Goal: Task Accomplishment & Management: Manage account settings

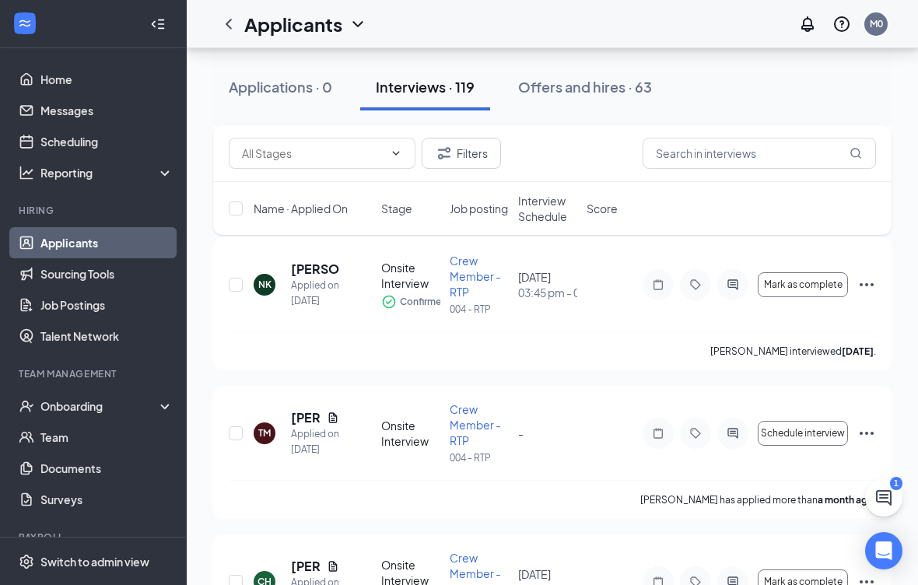
scroll to position [13880, 0]
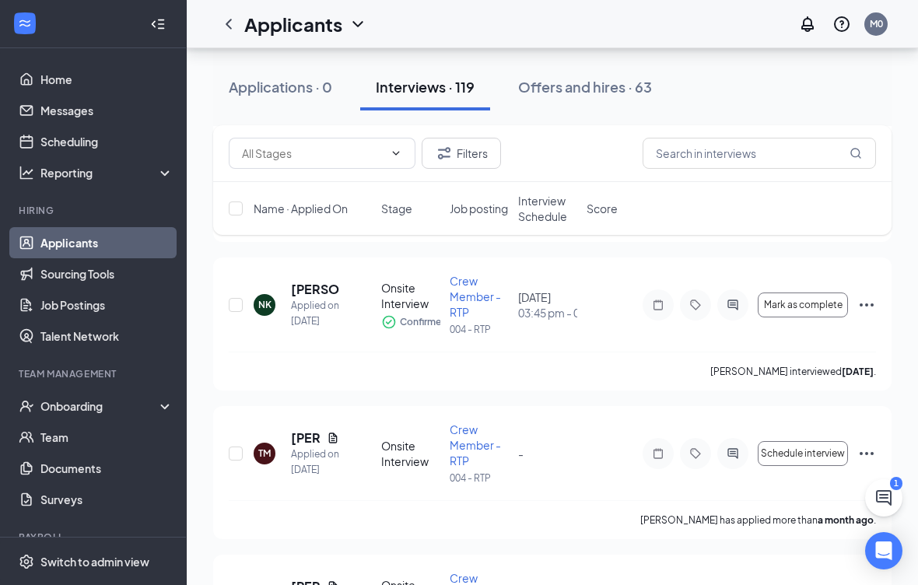
click at [893, 493] on button at bounding box center [883, 497] width 37 height 37
click at [623, 572] on div "1" at bounding box center [627, 565] width 20 height 19
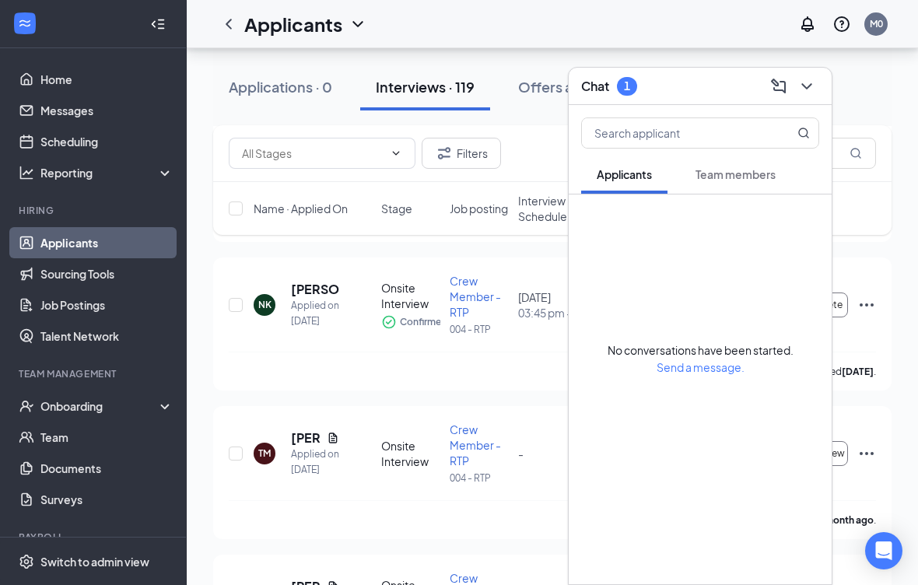
click at [818, 84] on button at bounding box center [806, 86] width 25 height 25
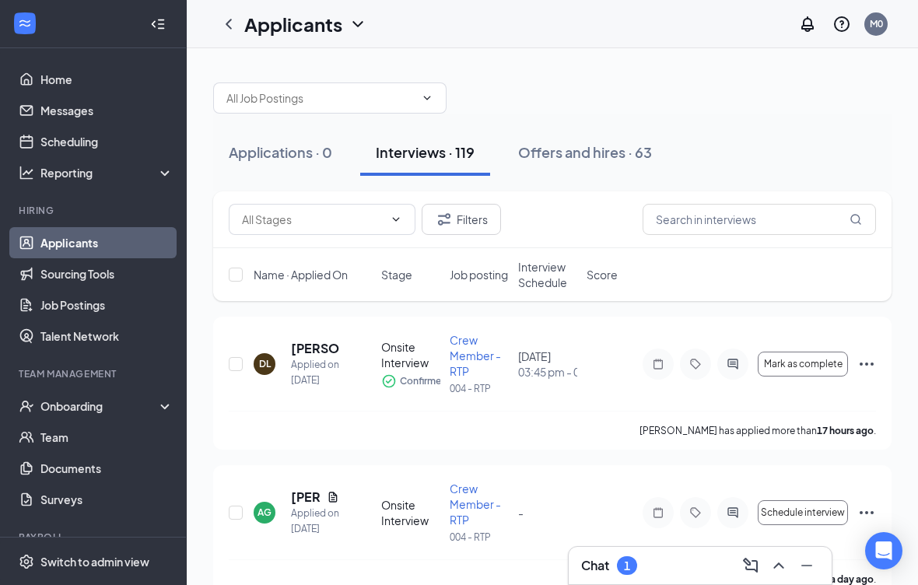
scroll to position [5, 0]
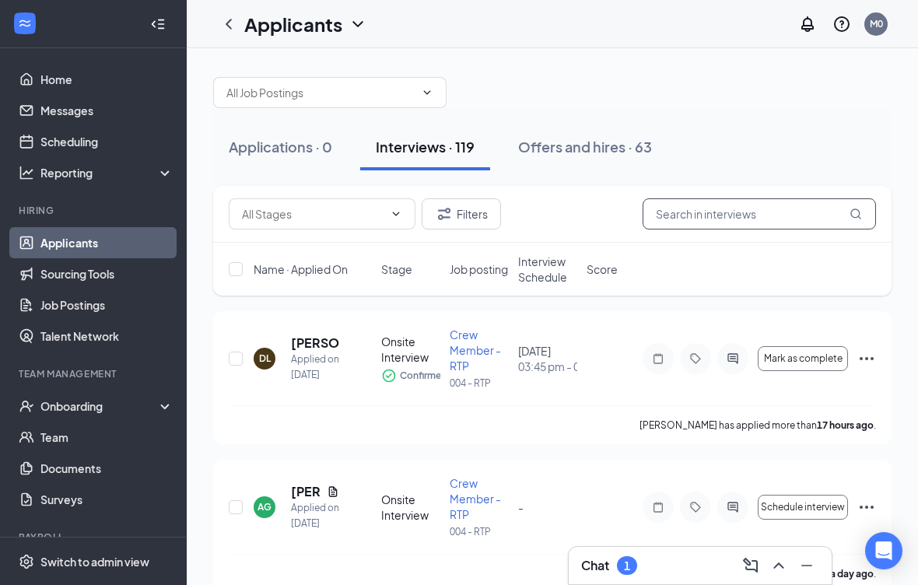
click at [780, 207] on input "text" at bounding box center [759, 213] width 233 height 31
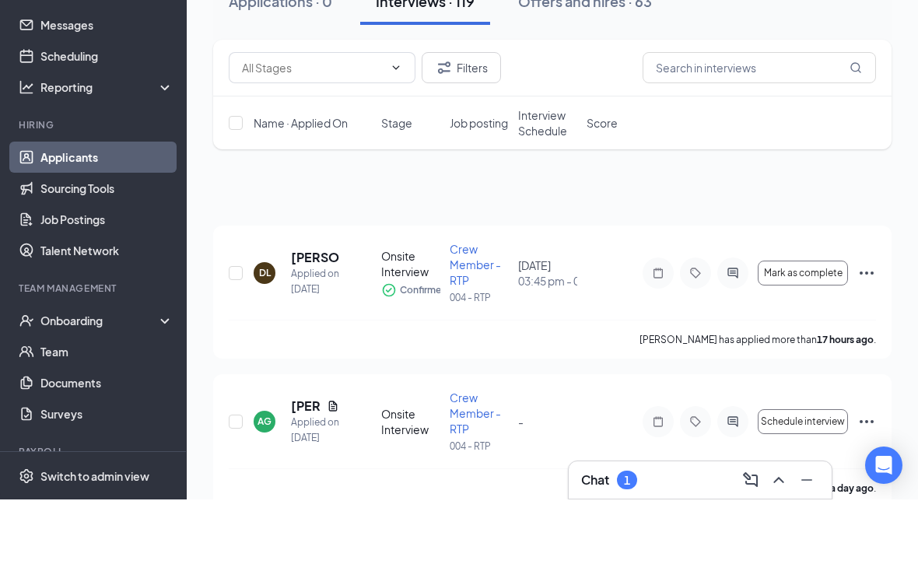
click at [756, 186] on div at bounding box center [552, 248] width 678 height 125
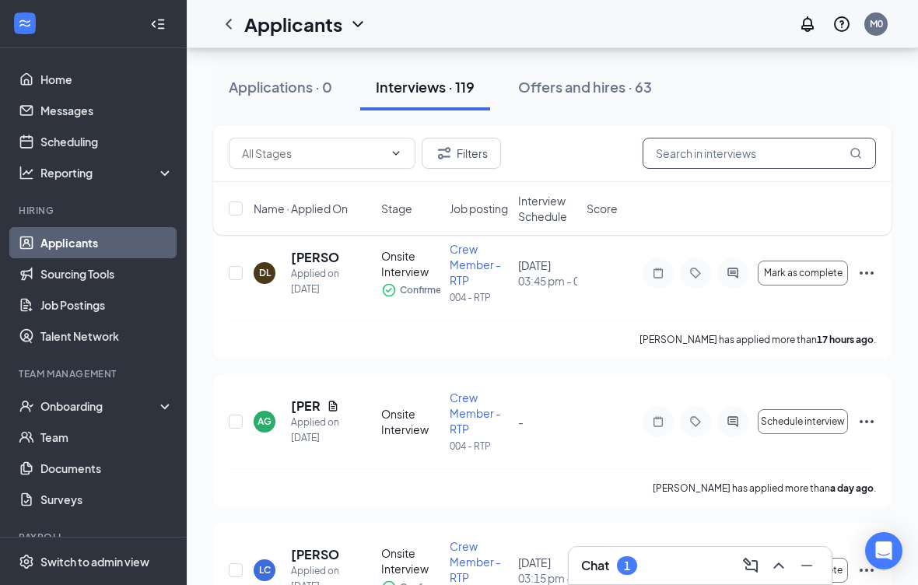
click at [745, 159] on input "text" at bounding box center [759, 153] width 233 height 31
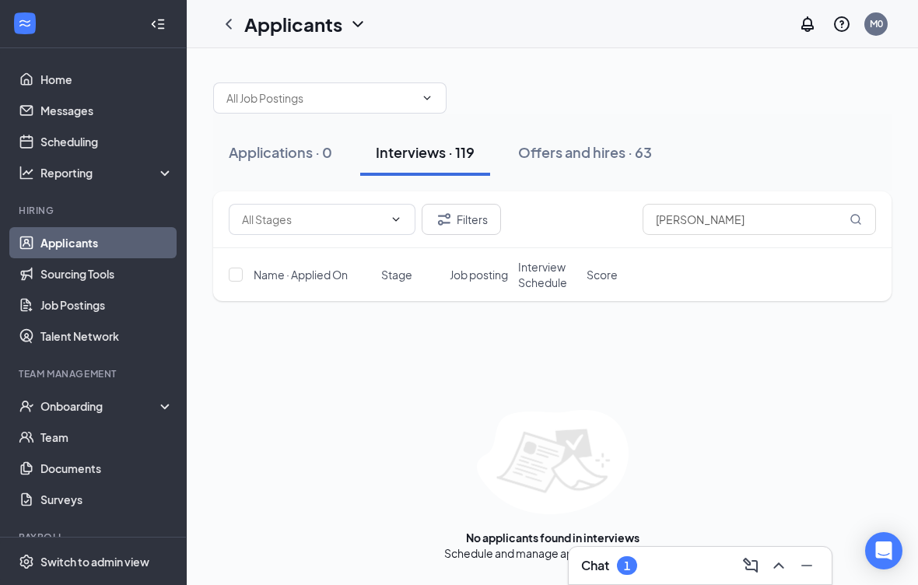
click at [867, 96] on div at bounding box center [552, 90] width 678 height 47
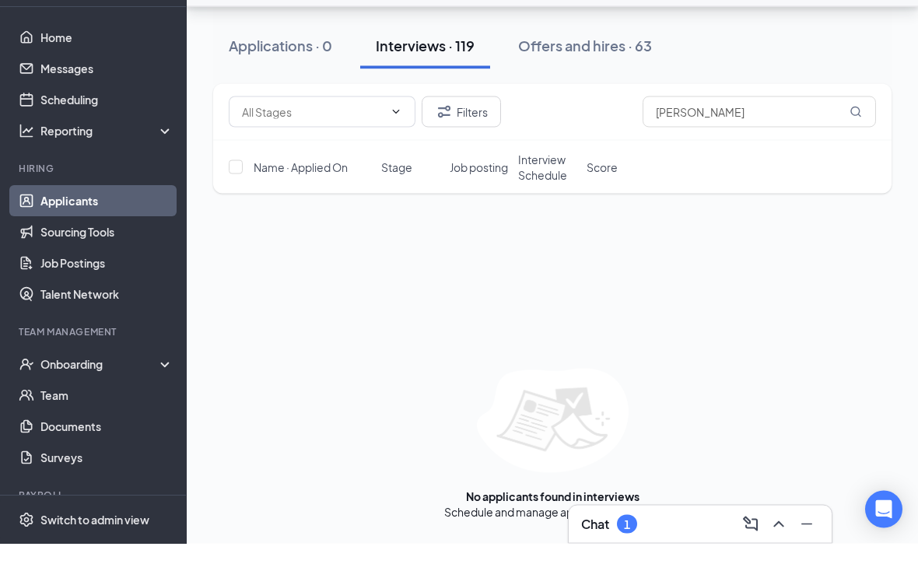
scroll to position [23, 0]
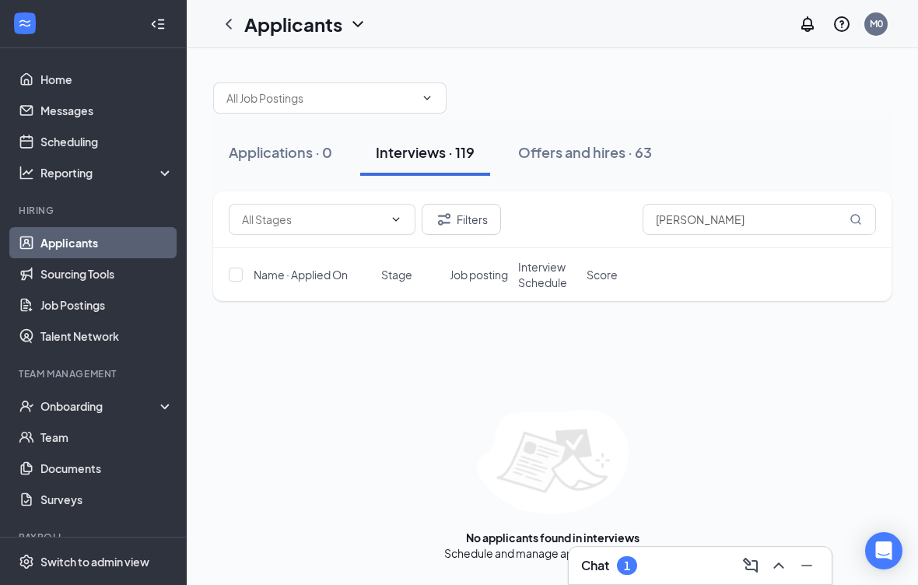
click at [560, 463] on img at bounding box center [553, 462] width 152 height 104
click at [712, 363] on div "Filters Norbert Name · Applied On Stage Job posting Interview Schedule Score No…" at bounding box center [552, 376] width 678 height 370
click at [774, 204] on input "Norbert" at bounding box center [759, 219] width 233 height 31
type input "N"
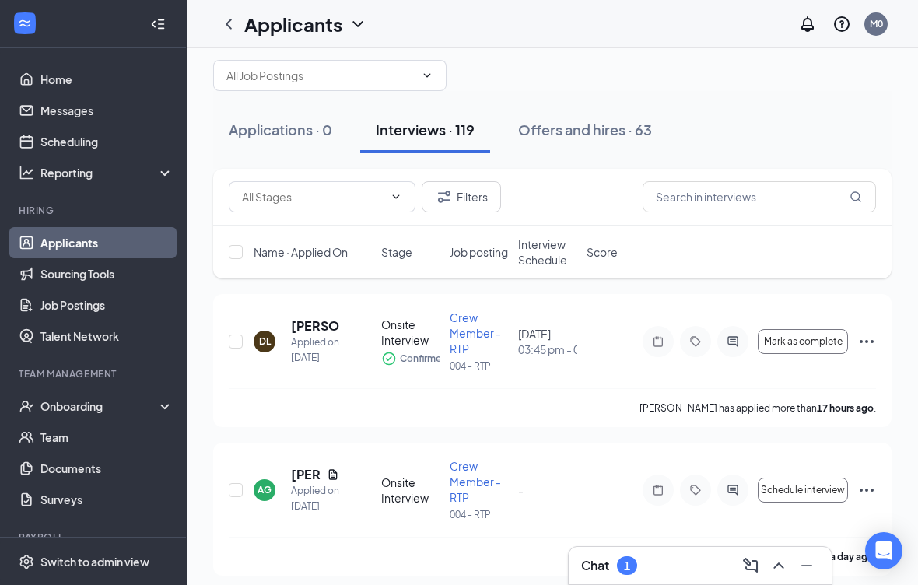
click at [748, 114] on div "Applications · 0 Interviews · 119 Offers and hires · 63" at bounding box center [552, 130] width 678 height 47
click at [577, 125] on div "Offers and hires · 63" at bounding box center [585, 129] width 134 height 19
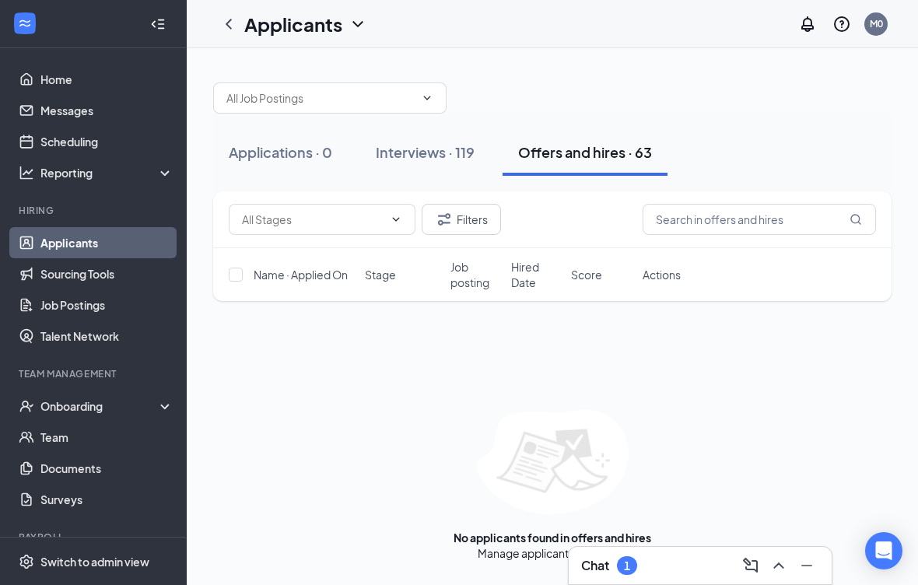
click at [429, 158] on div "Interviews · 119" at bounding box center [425, 151] width 99 height 19
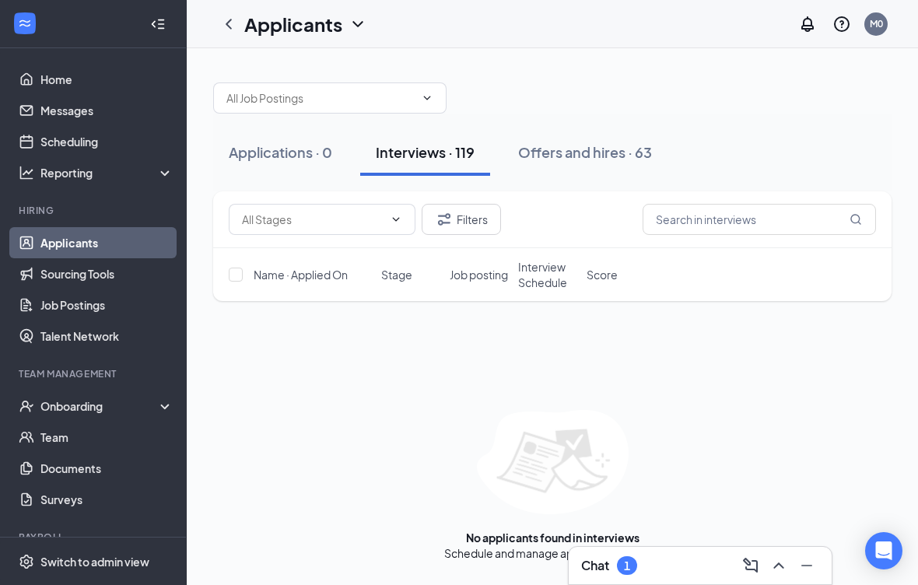
click at [582, 162] on button "Offers and hires · 63" at bounding box center [585, 152] width 165 height 47
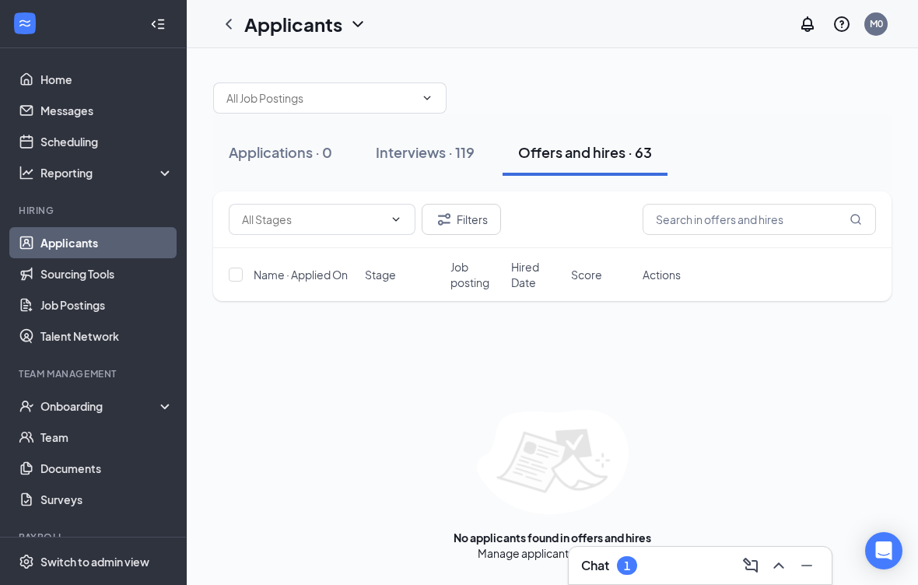
click at [131, 233] on link "Applicants" at bounding box center [106, 242] width 133 height 31
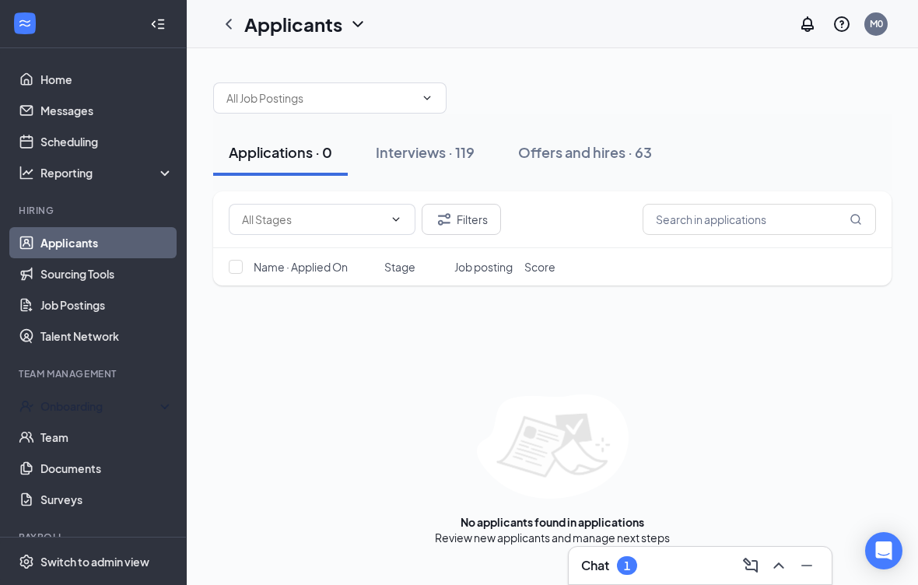
click at [152, 405] on div "Onboarding" at bounding box center [100, 406] width 120 height 16
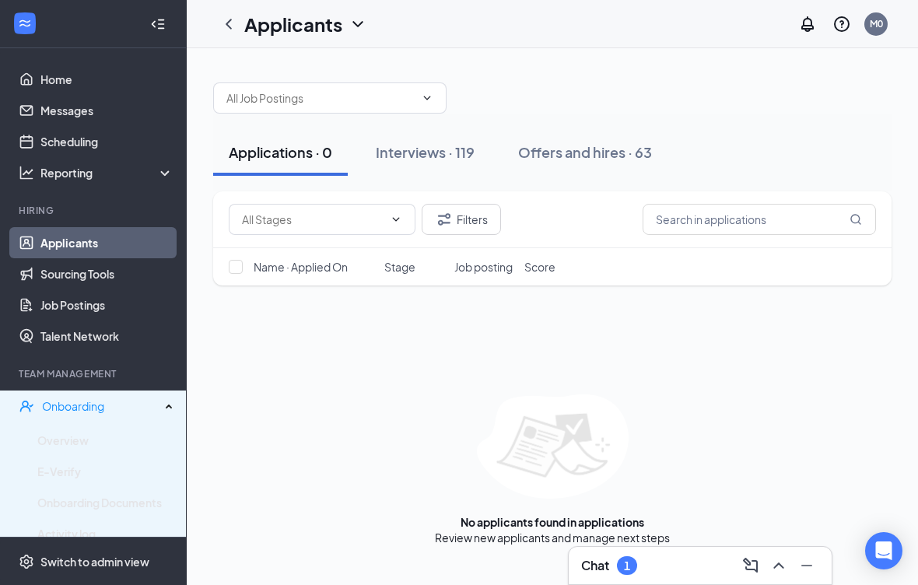
click at [100, 434] on link "Overview" at bounding box center [105, 440] width 136 height 31
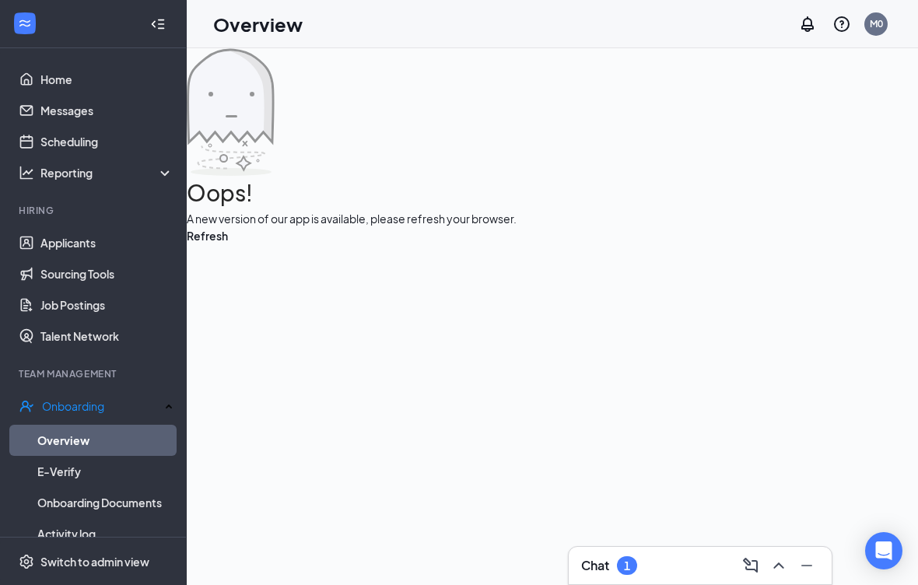
click at [122, 452] on link "Overview" at bounding box center [105, 440] width 136 height 31
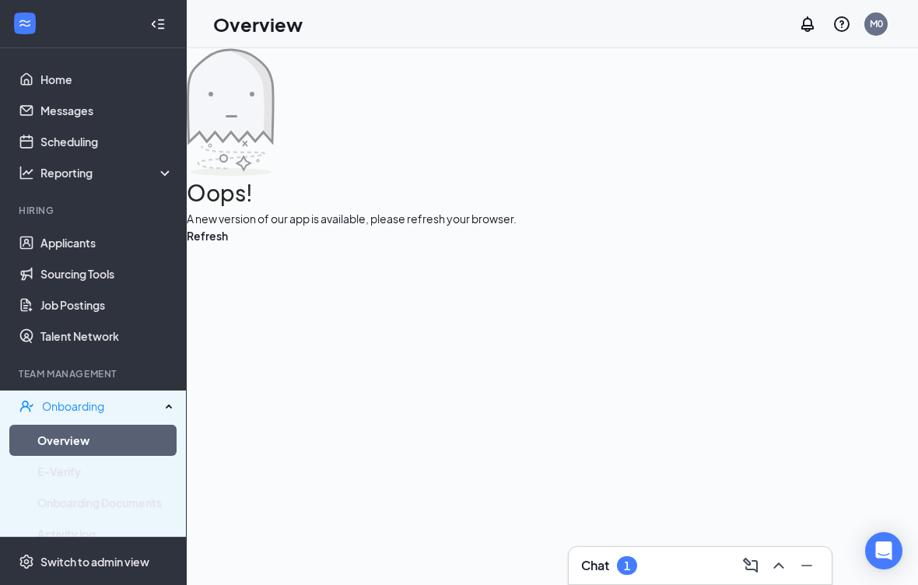
click at [94, 414] on div "Onboarding" at bounding box center [101, 406] width 118 height 16
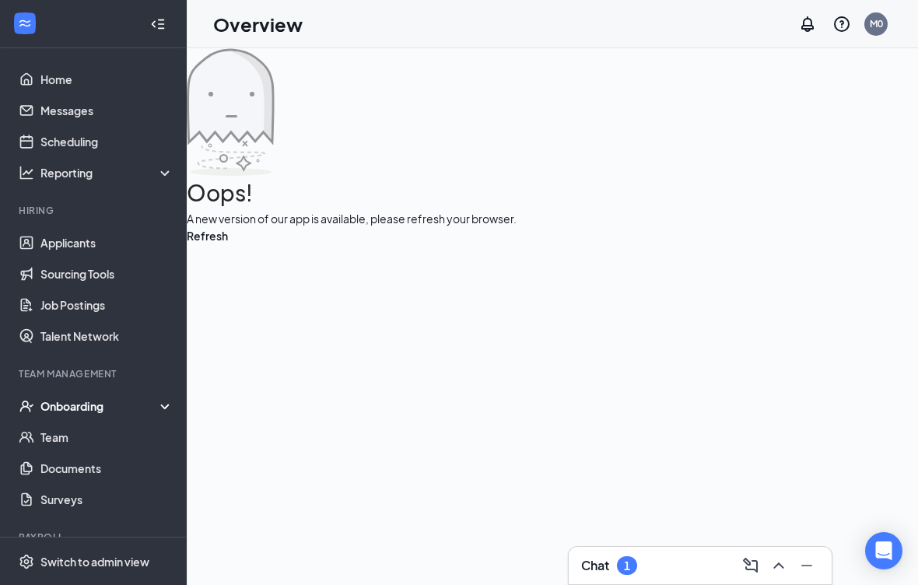
click at [89, 243] on link "Applicants" at bounding box center [106, 242] width 133 height 31
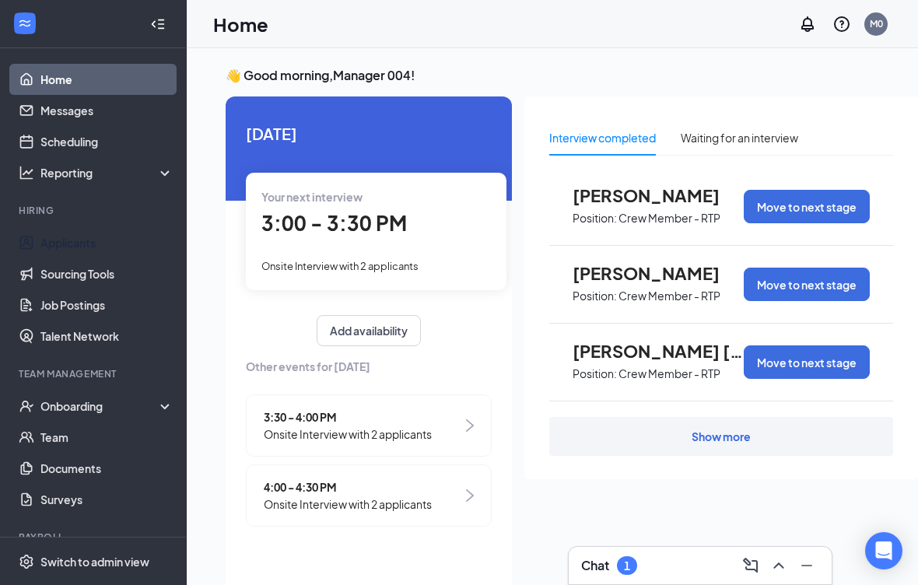
click at [71, 247] on link "Applicants" at bounding box center [106, 242] width 133 height 31
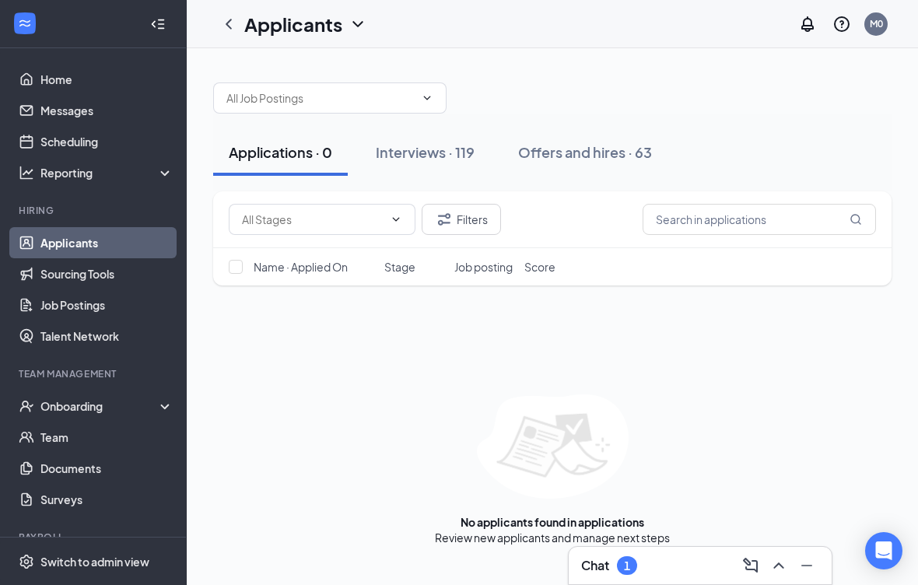
click at [618, 149] on div "Offers and hires · 63" at bounding box center [585, 151] width 134 height 19
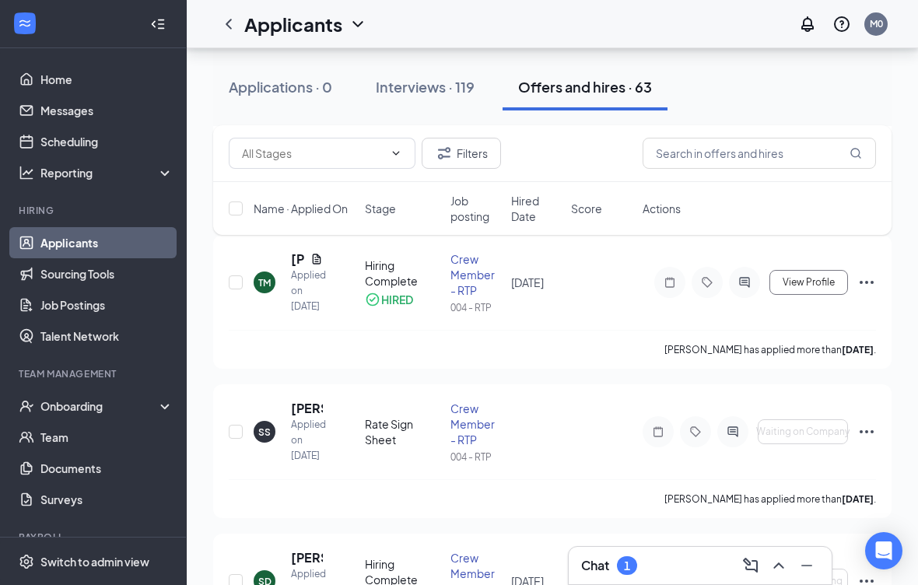
scroll to position [223, 0]
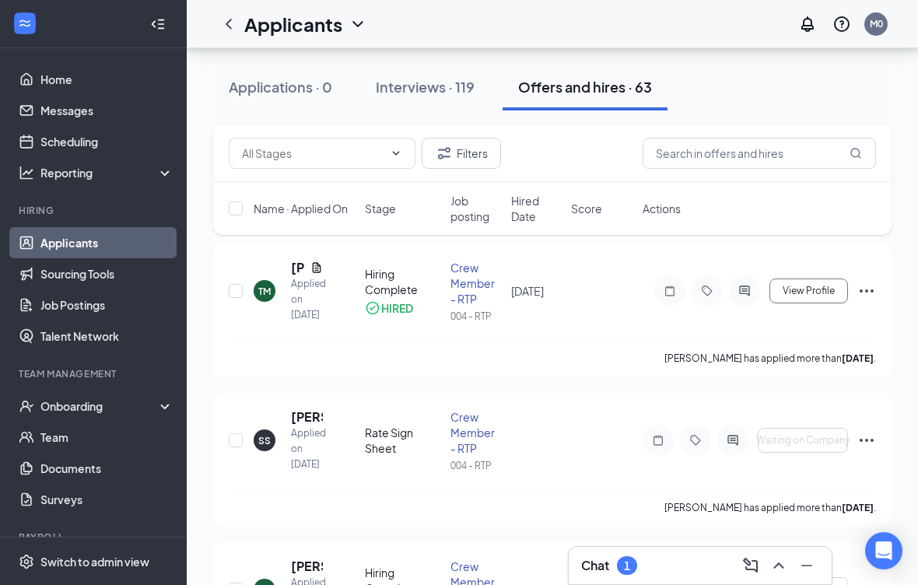
click at [432, 91] on div "Interviews · 119" at bounding box center [425, 86] width 99 height 19
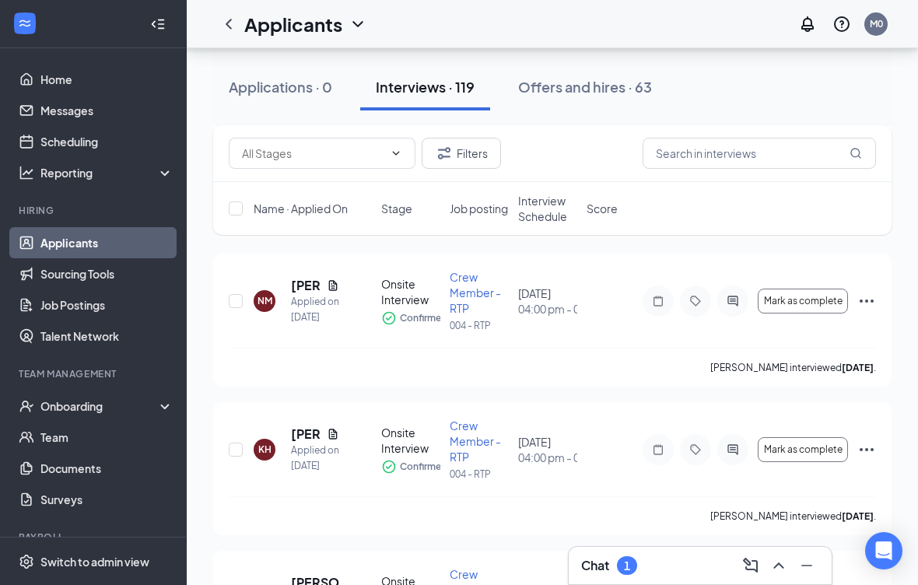
scroll to position [6005, 0]
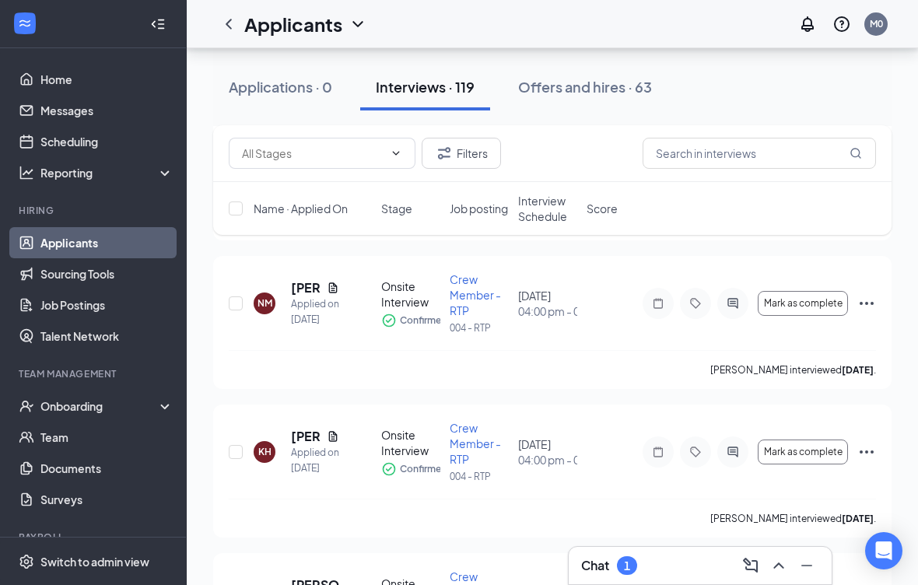
click at [732, 315] on div at bounding box center [732, 303] width 31 height 31
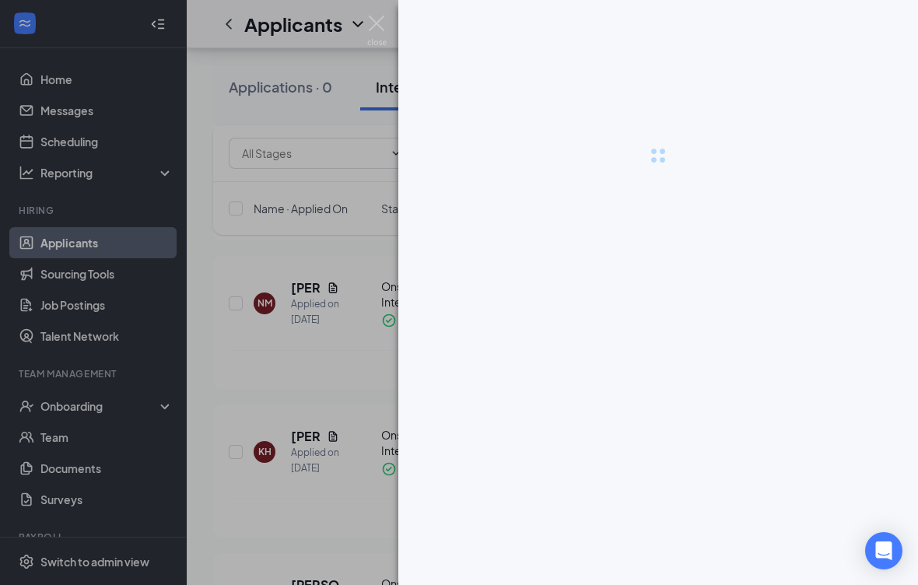
click at [731, 303] on div at bounding box center [658, 155] width 520 height 311
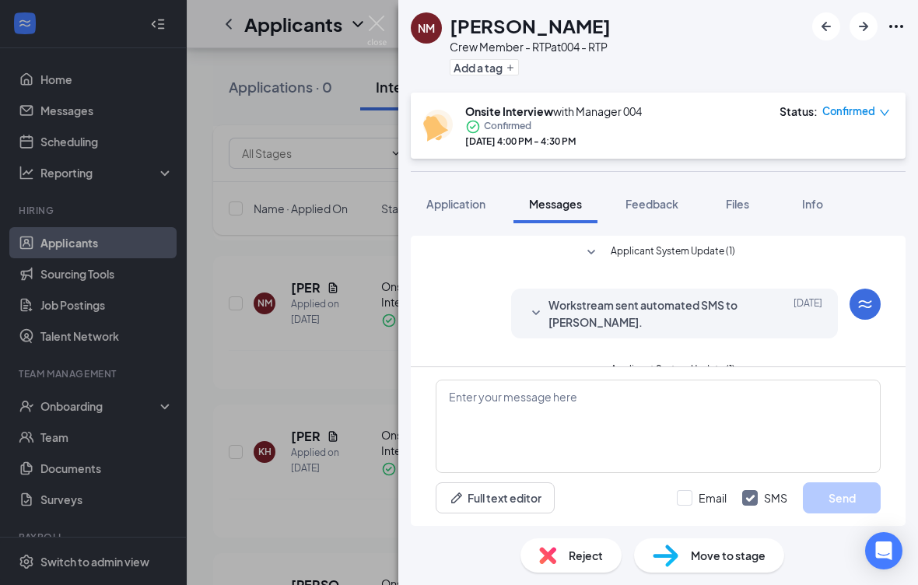
scroll to position [15, 0]
click at [714, 564] on span "Move to stage" at bounding box center [728, 555] width 75 height 17
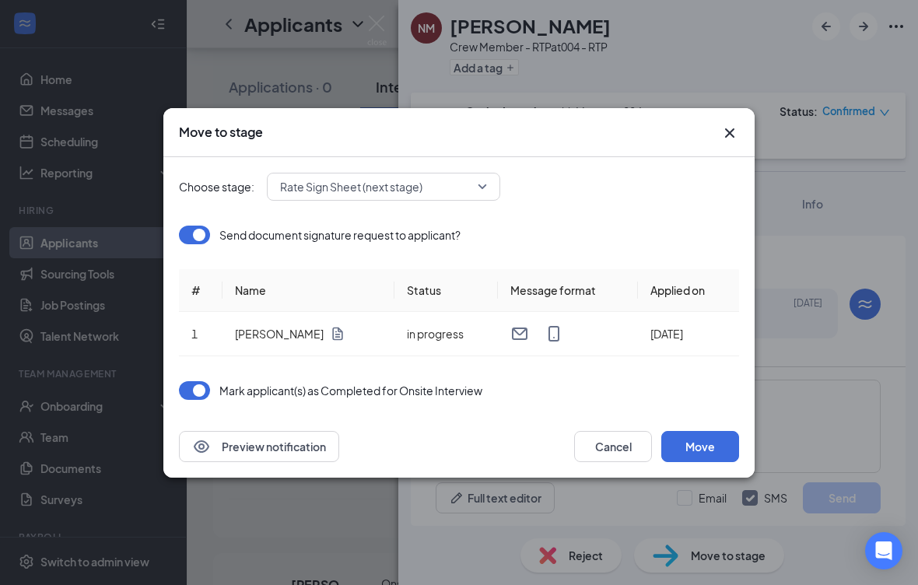
click at [706, 441] on button "Move" at bounding box center [700, 446] width 78 height 31
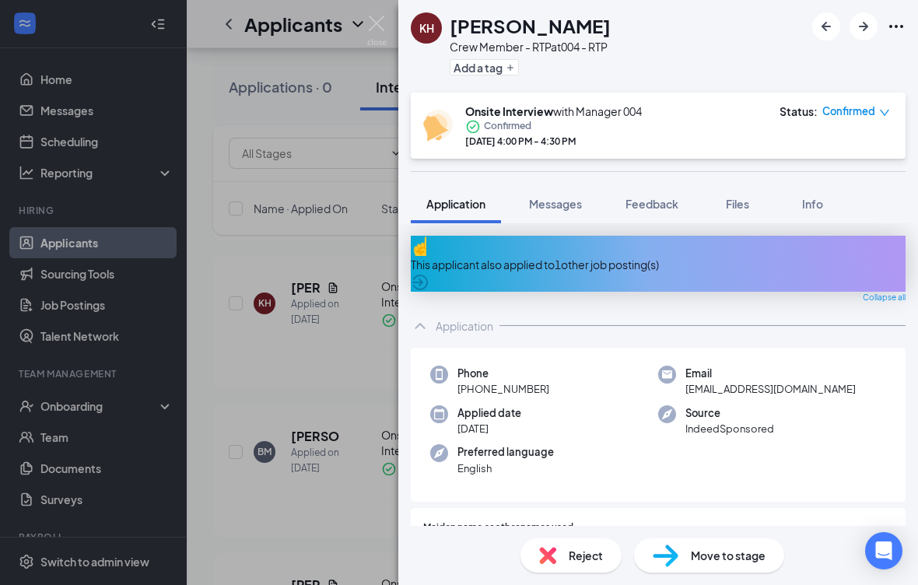
click at [240, 350] on div "[PERSON_NAME] Crew Member - RTP at 004 - RTP Add a tag Onsite Interview with Ma…" at bounding box center [459, 292] width 918 height 585
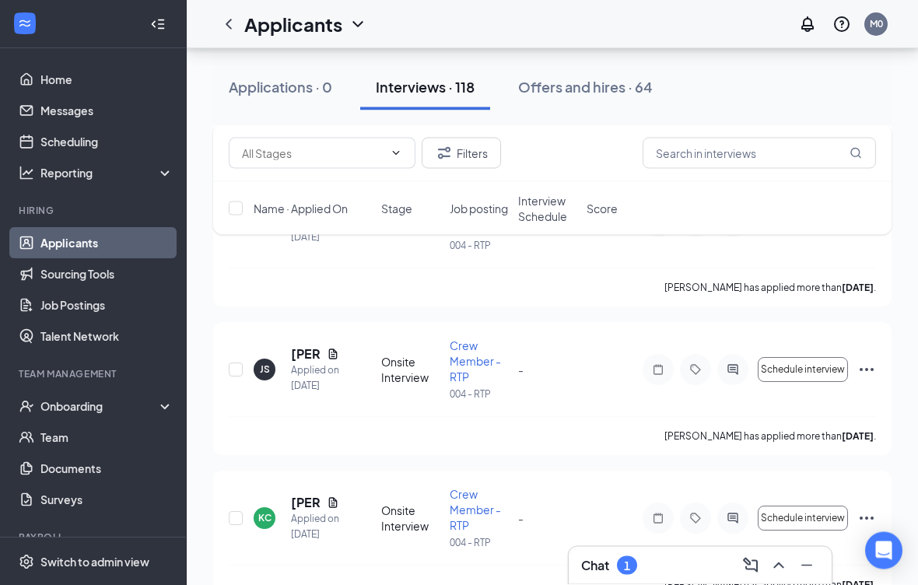
scroll to position [11604, 0]
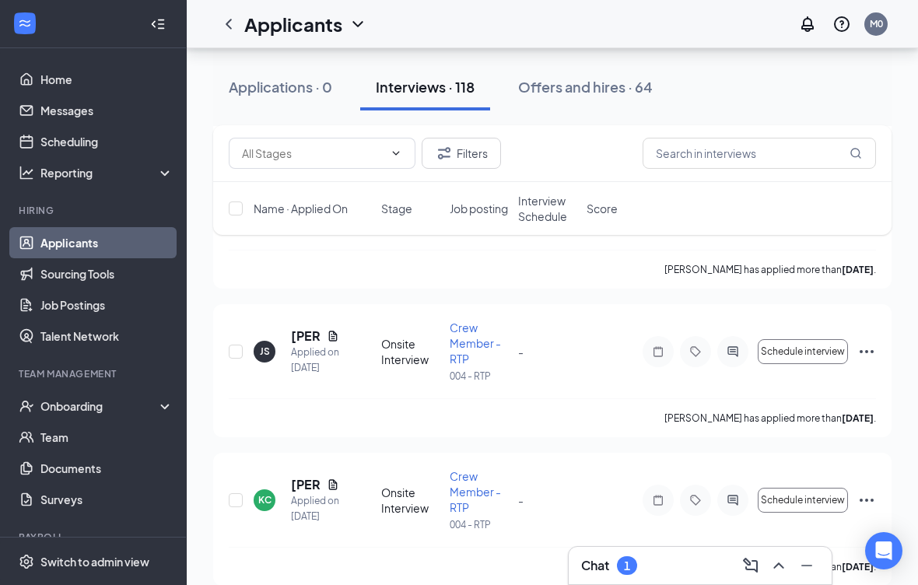
click at [100, 398] on div "Onboarding" at bounding box center [100, 406] width 120 height 16
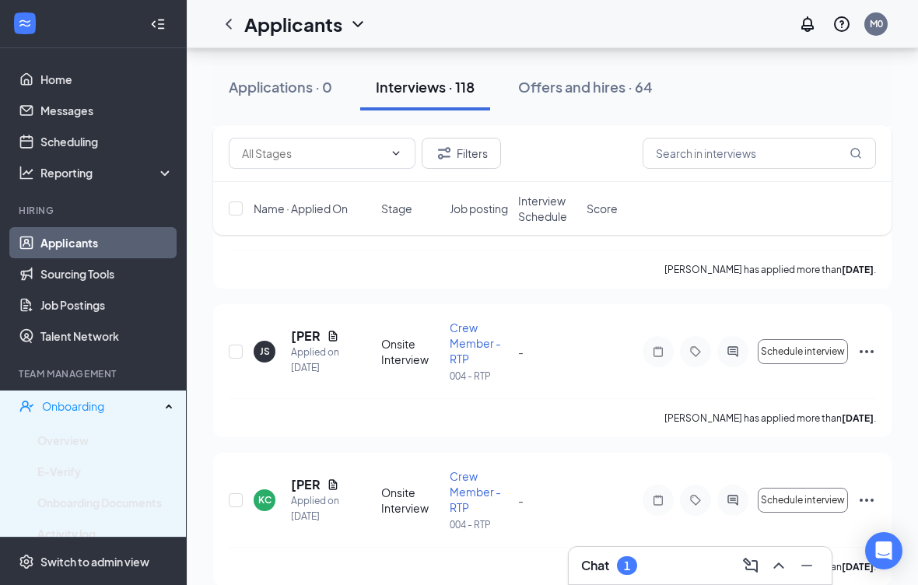
click at [83, 425] on link "Overview" at bounding box center [105, 440] width 136 height 31
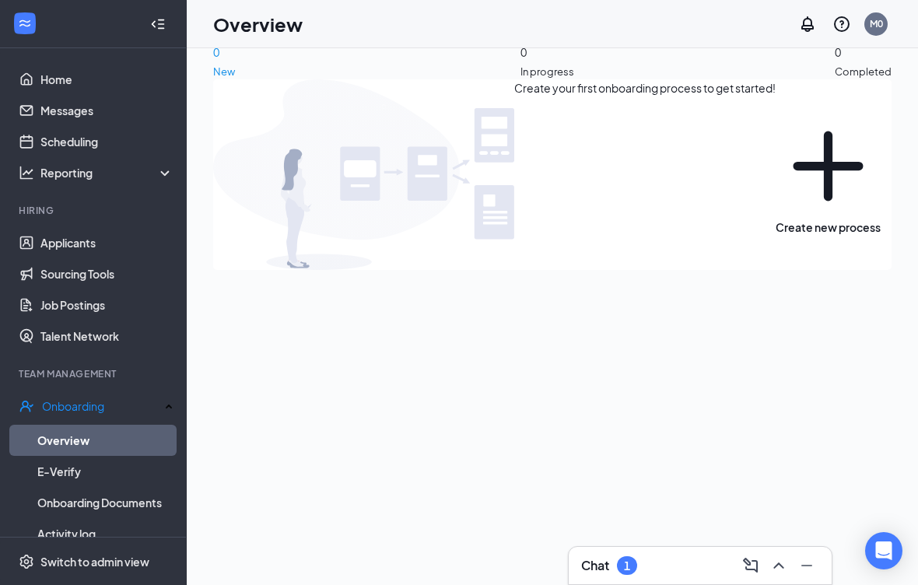
scroll to position [15, 0]
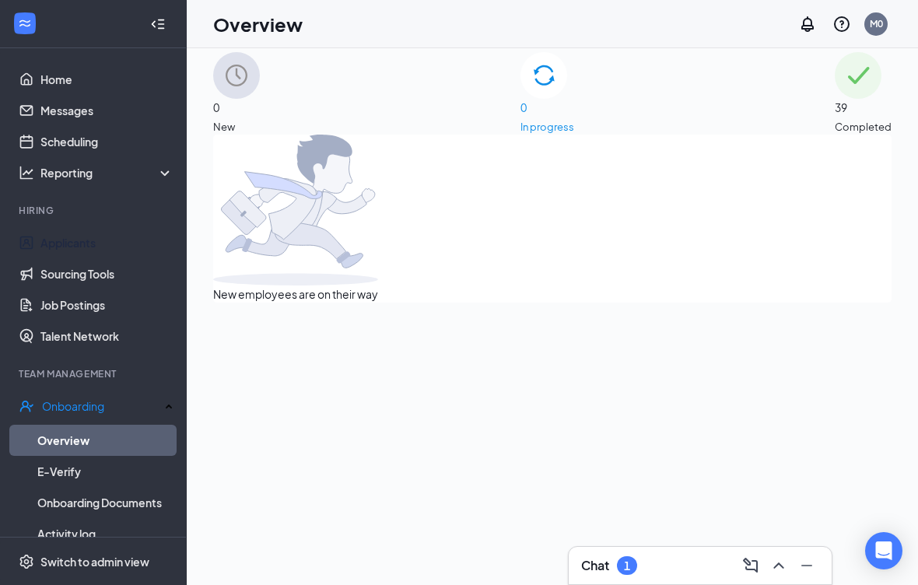
click at [89, 233] on link "Applicants" at bounding box center [106, 242] width 133 height 31
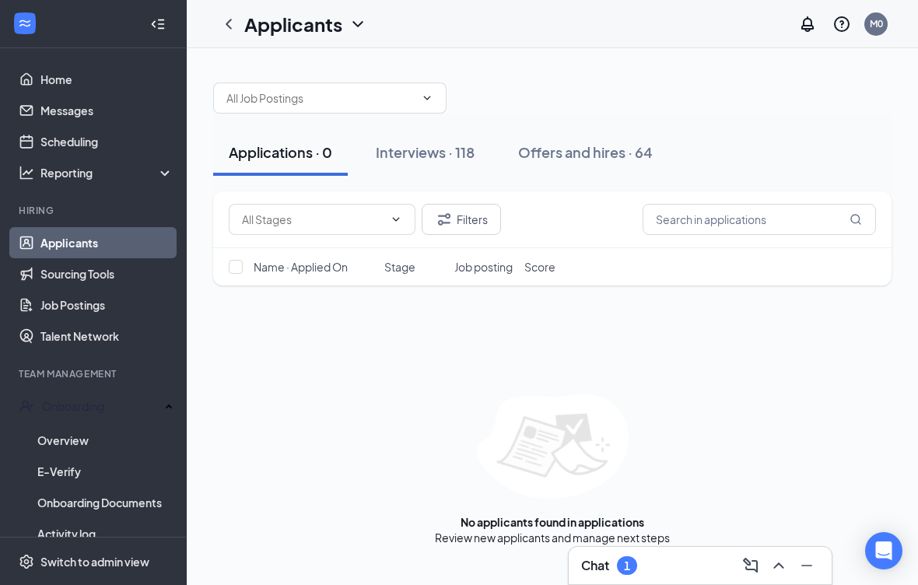
click at [605, 142] on div "Offers and hires · 64" at bounding box center [585, 151] width 135 height 19
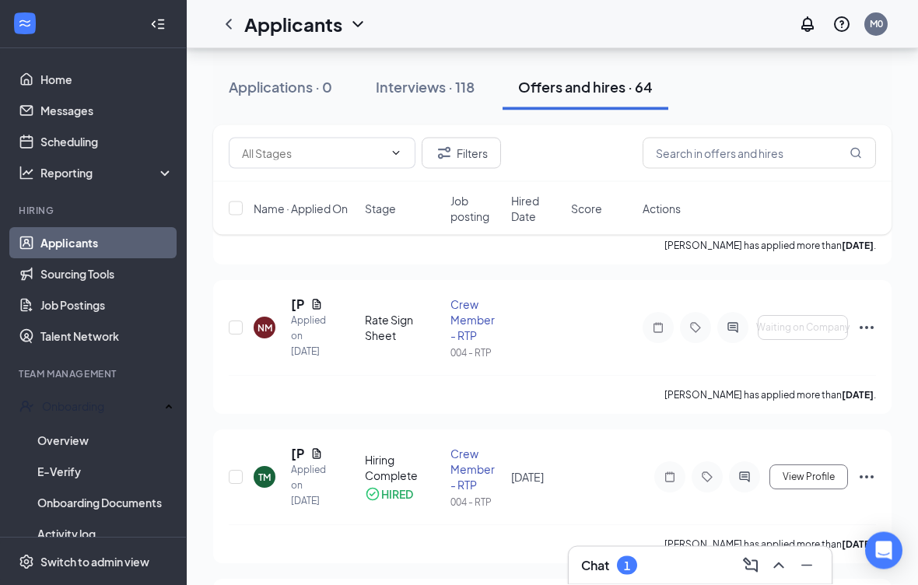
scroll to position [186, 0]
click at [868, 328] on icon "Ellipses" at bounding box center [867, 327] width 14 height 3
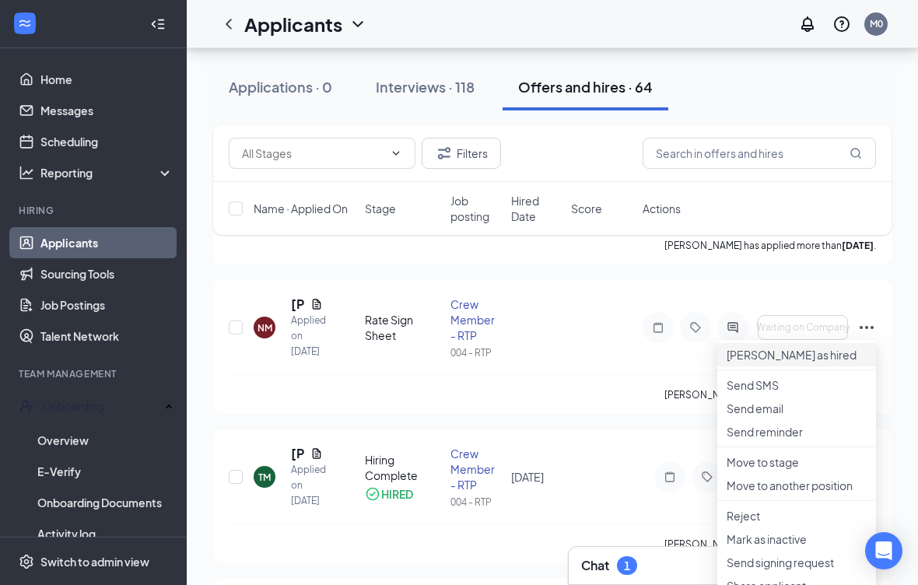
click at [804, 360] on p "[PERSON_NAME] as hired" at bounding box center [797, 355] width 140 height 16
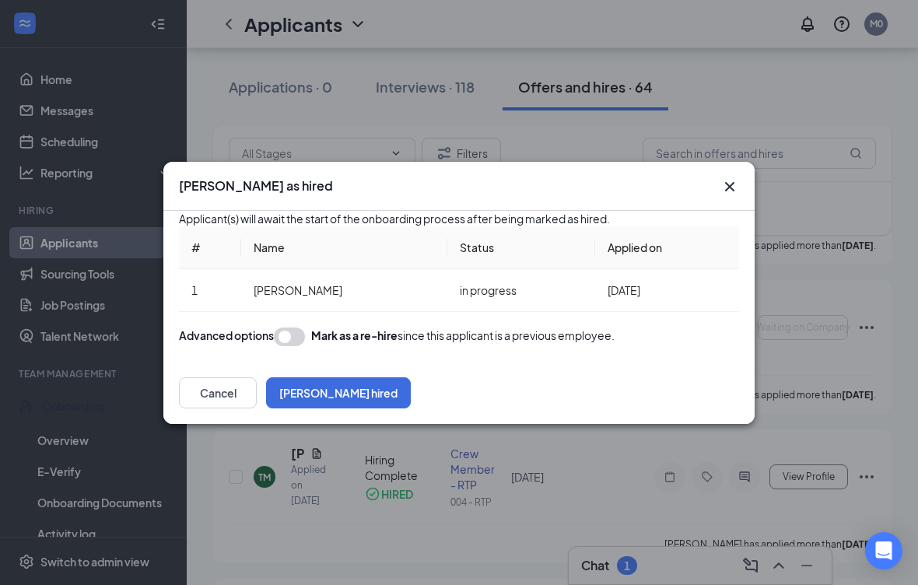
click at [411, 408] on button "[PERSON_NAME] hired" at bounding box center [338, 392] width 145 height 31
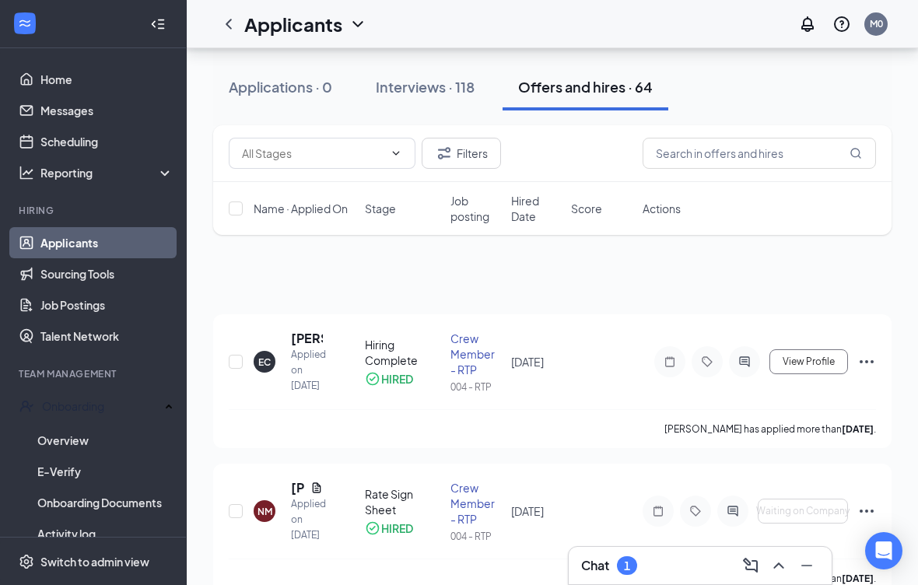
scroll to position [0, 0]
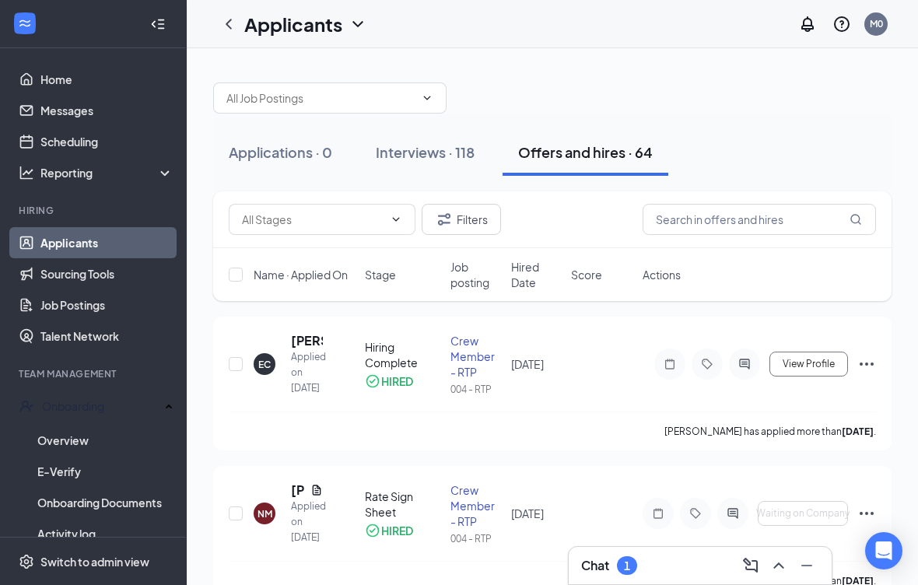
click at [93, 412] on div "Onboarding" at bounding box center [101, 406] width 118 height 16
click at [59, 436] on link "Team" at bounding box center [106, 437] width 133 height 31
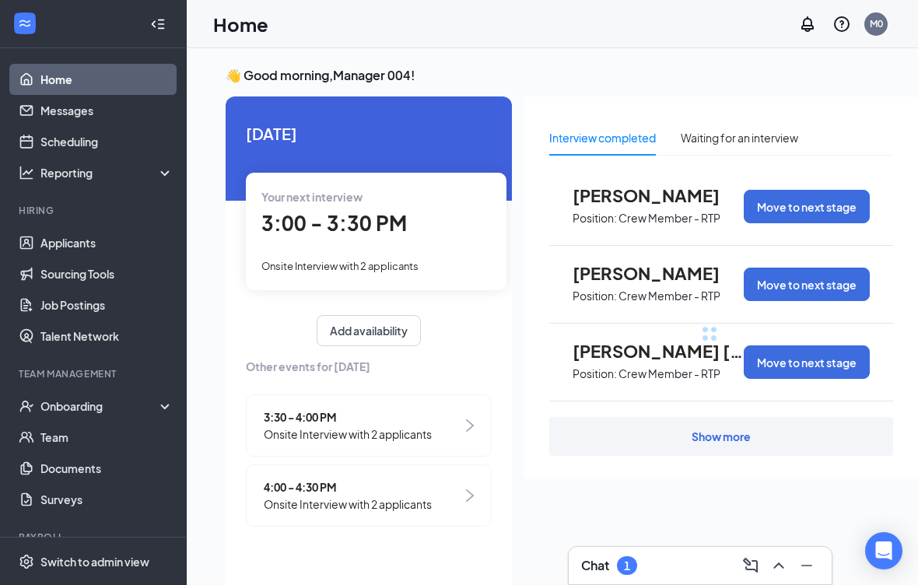
click at [102, 408] on div "Onboarding" at bounding box center [100, 406] width 120 height 16
click at [87, 439] on link "Overview" at bounding box center [106, 437] width 133 height 31
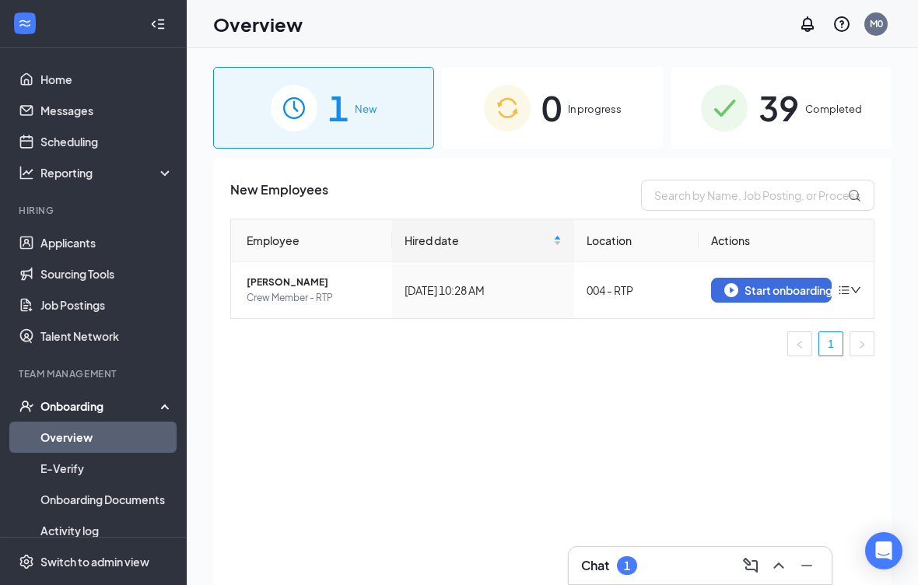
click at [773, 293] on div "Start onboarding" at bounding box center [771, 290] width 94 height 14
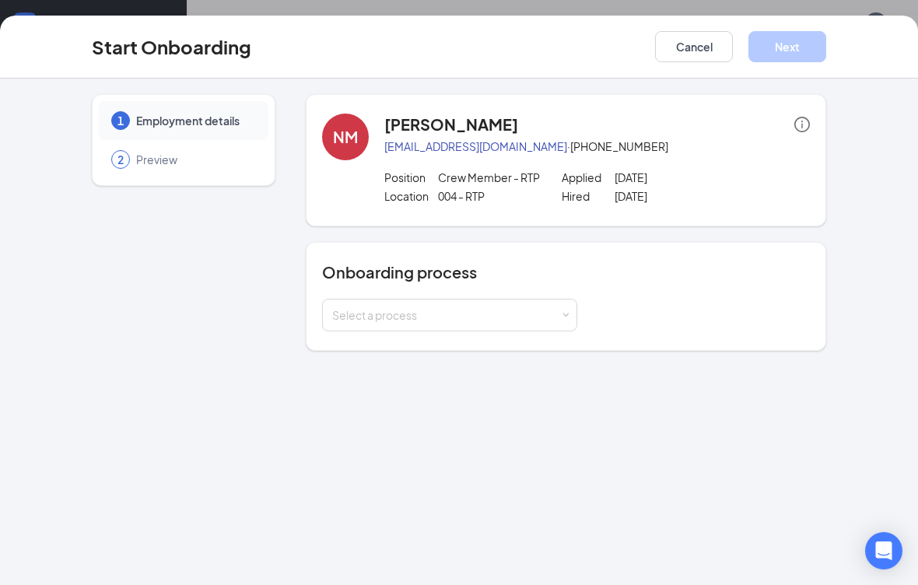
click at [587, 314] on div "Select a process" at bounding box center [566, 315] width 488 height 33
click at [566, 314] on span at bounding box center [566, 315] width 7 height 7
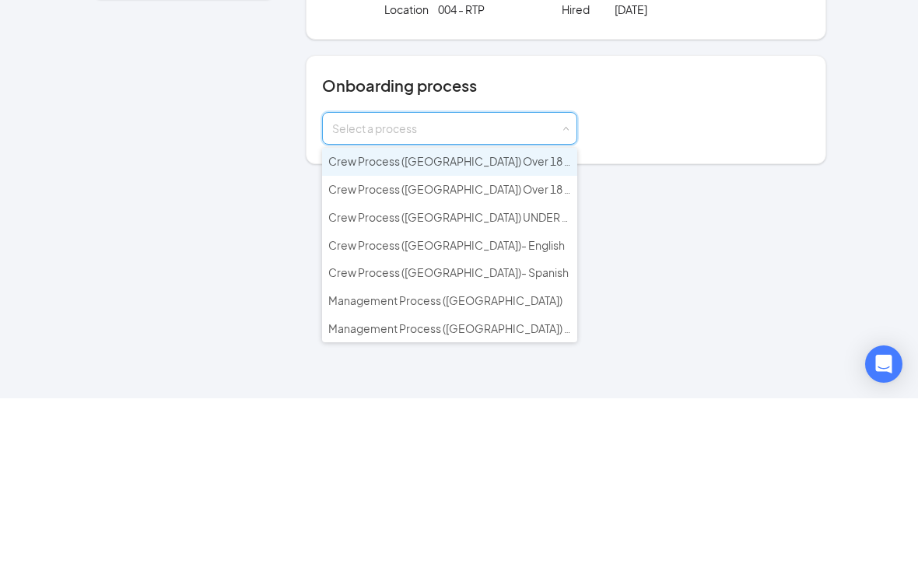
click at [507, 341] on span "Crew Process (NC) Over 18 - English" at bounding box center [467, 348] width 279 height 14
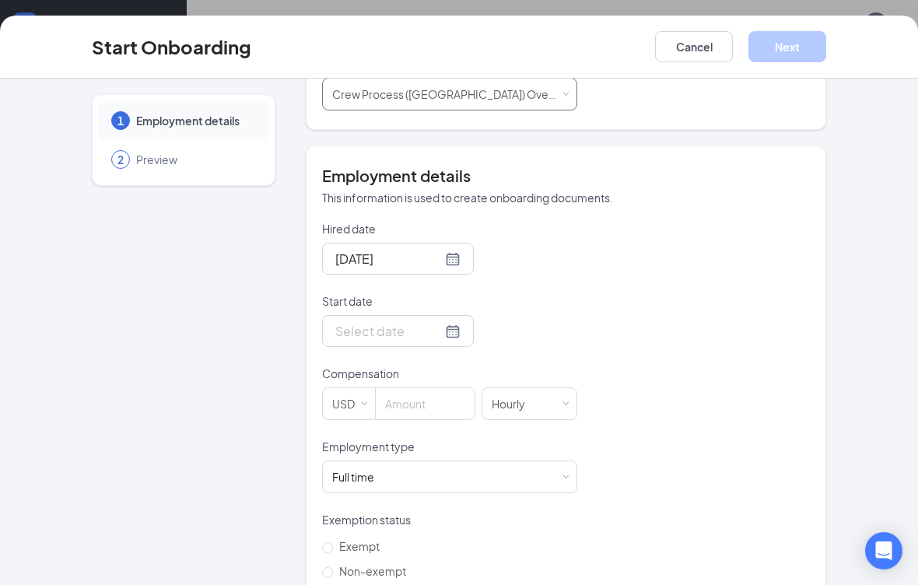
scroll to position [225, 0]
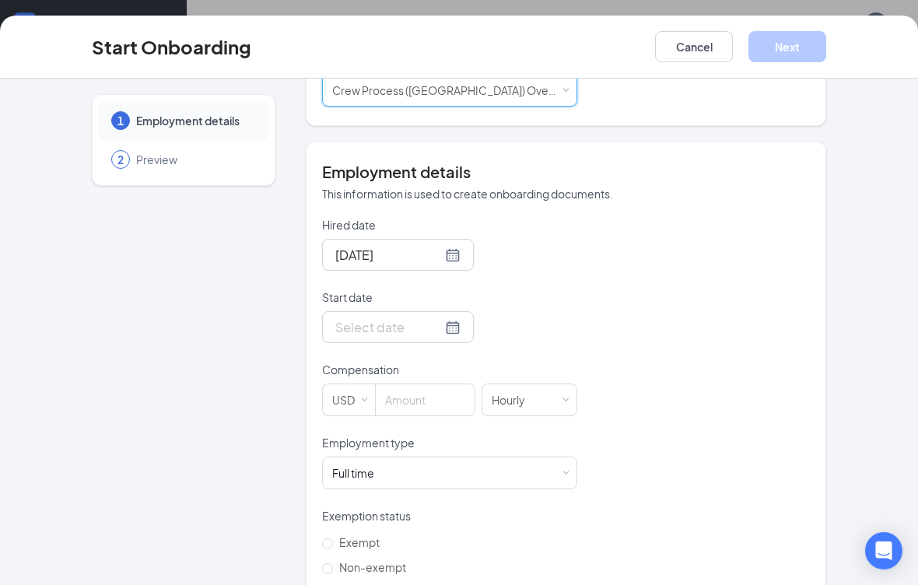
click at [443, 328] on div at bounding box center [397, 326] width 125 height 19
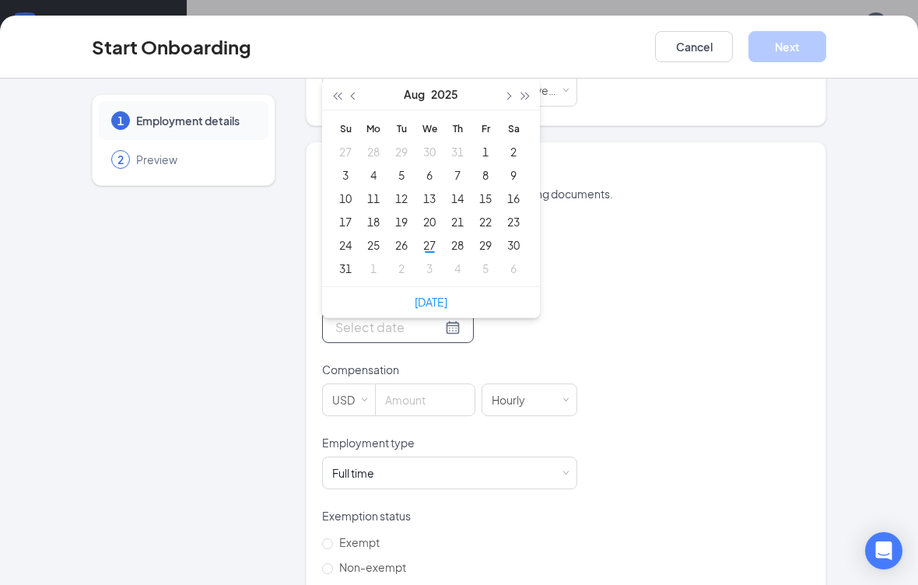
type input "Aug 28, 2025"
click at [457, 250] on div "28" at bounding box center [457, 245] width 19 height 19
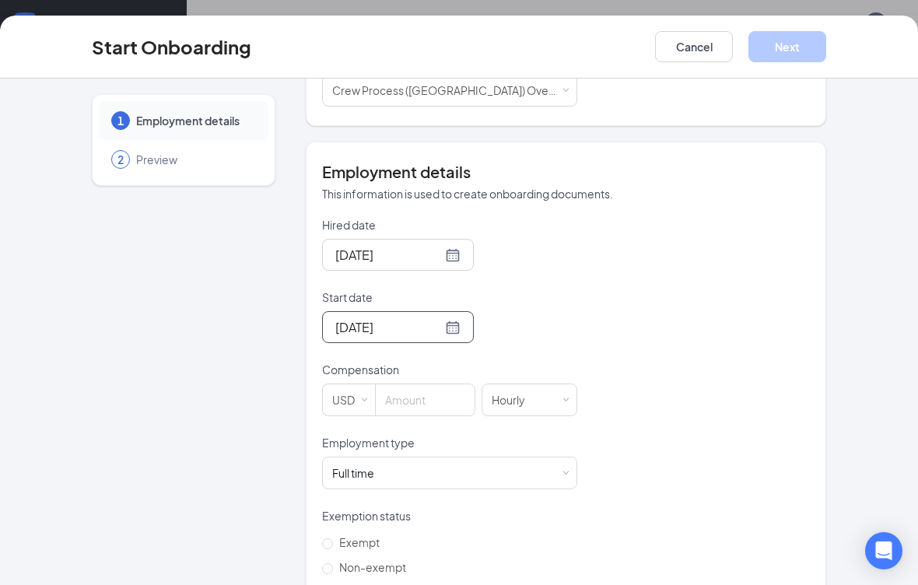
click at [424, 396] on input at bounding box center [425, 399] width 99 height 31
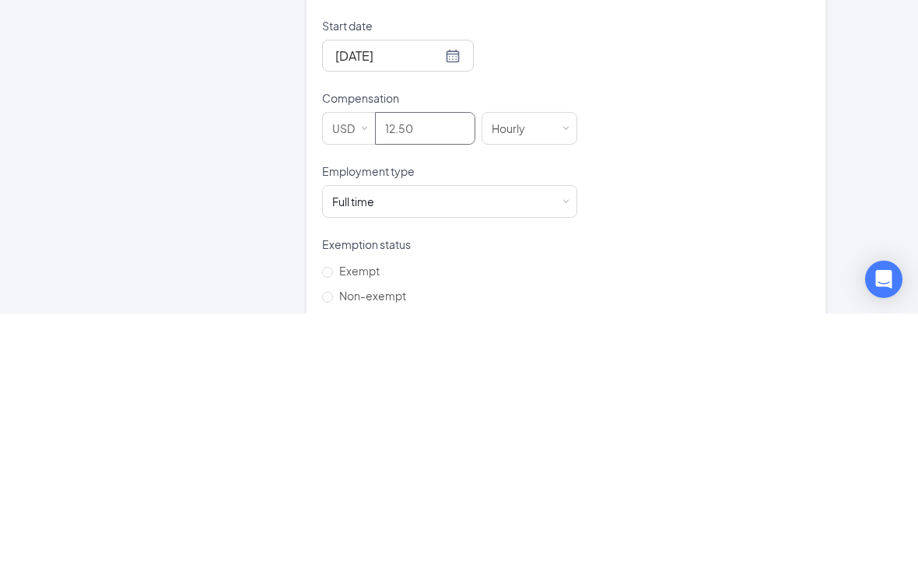
click at [728, 217] on div "Hired date Aug 27, 2025 Start date Aug 28, 2025 Aug 2025 Su Mo Tu We Th Fr Sa 2…" at bounding box center [566, 435] width 488 height 436
type input "12.5"
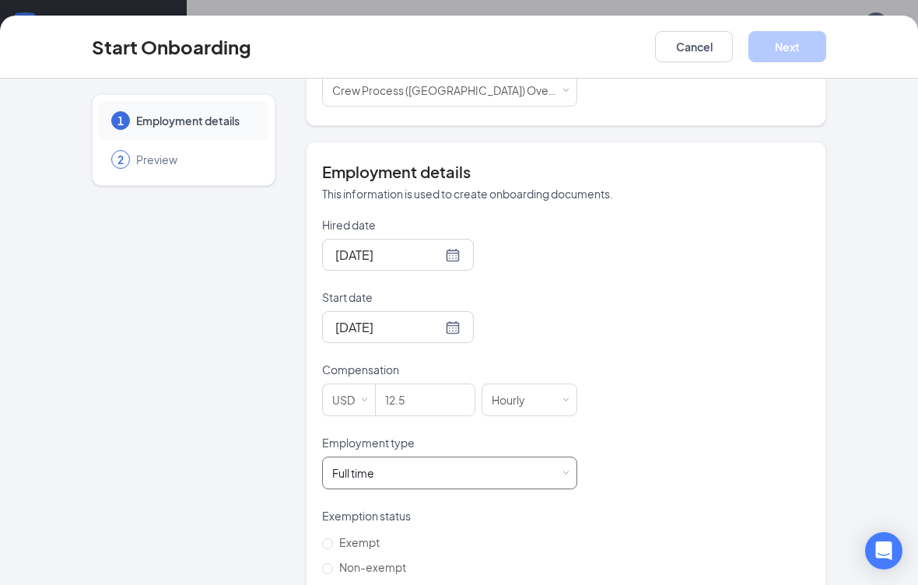
click at [568, 470] on span at bounding box center [566, 473] width 7 height 7
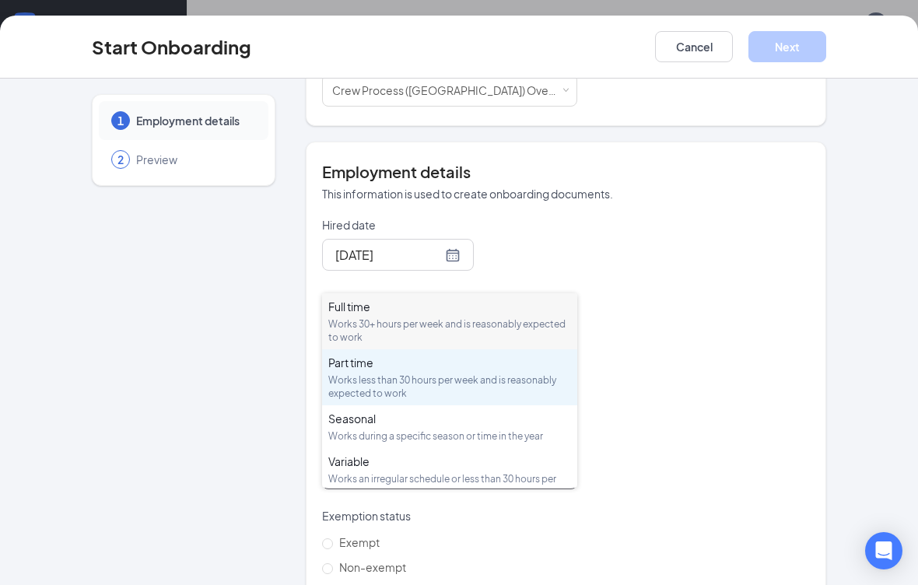
click at [462, 373] on div "Works less than 30 hours per week and is reasonably expected to work" at bounding box center [449, 386] width 243 height 26
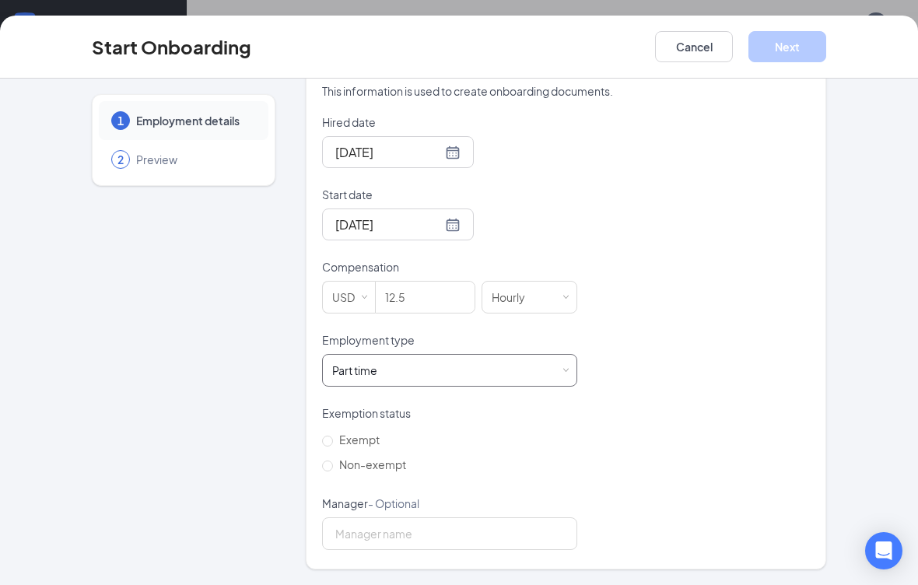
scroll to position [326, 0]
click at [331, 468] on input "Non-exempt" at bounding box center [327, 467] width 11 height 11
radio input "true"
click at [803, 49] on button "Next" at bounding box center [787, 46] width 78 height 31
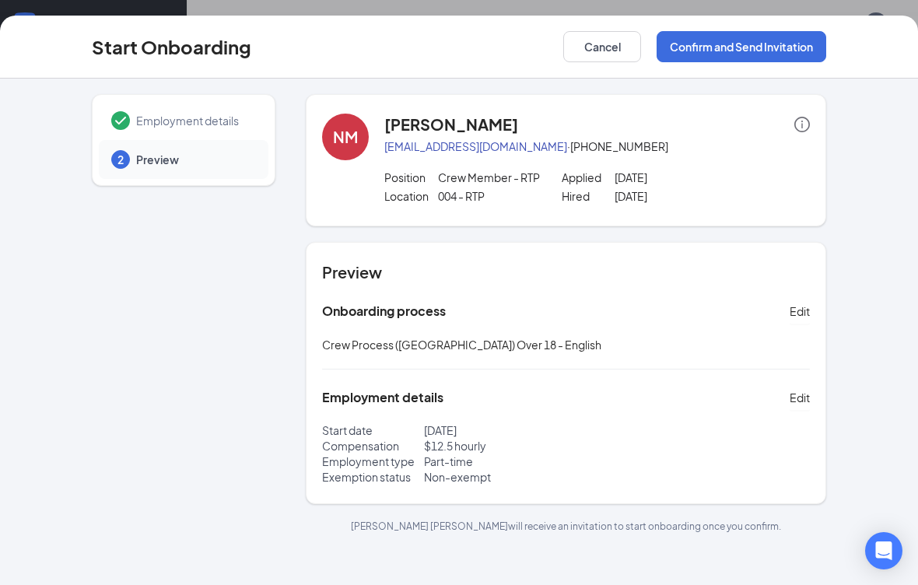
scroll to position [0, 0]
click at [779, 43] on button "Confirm and Send Invitation" at bounding box center [742, 46] width 170 height 31
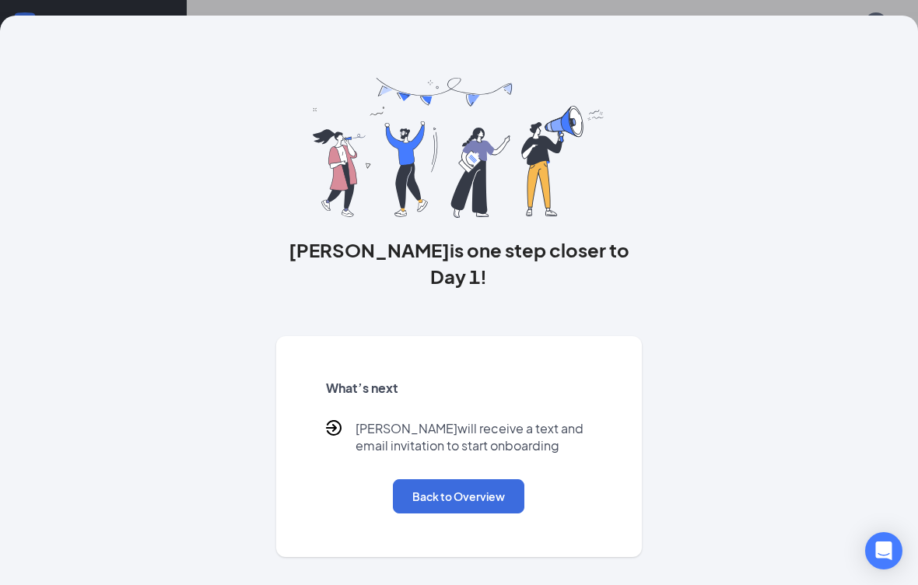
click at [464, 479] on button "Back to Overview" at bounding box center [458, 496] width 131 height 34
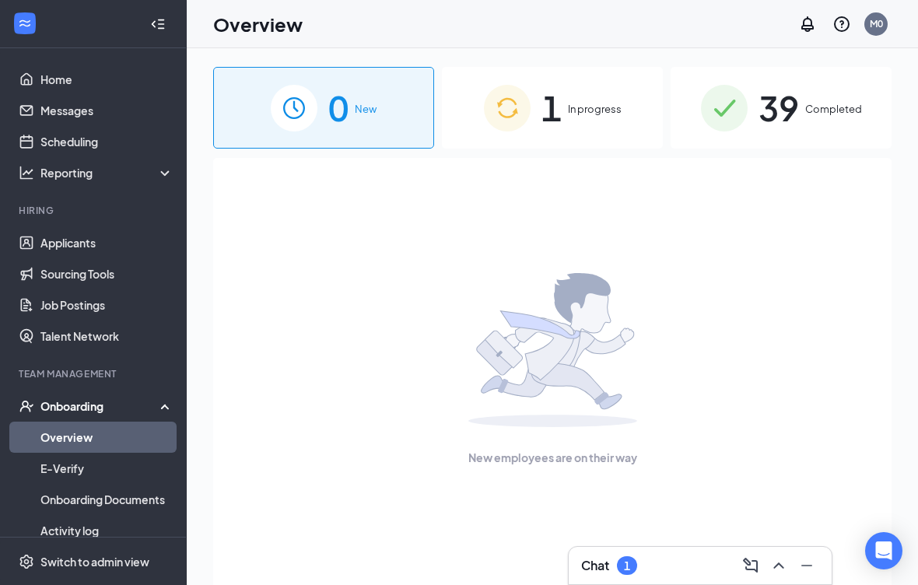
click at [607, 110] on span "In progress" at bounding box center [595, 109] width 54 height 16
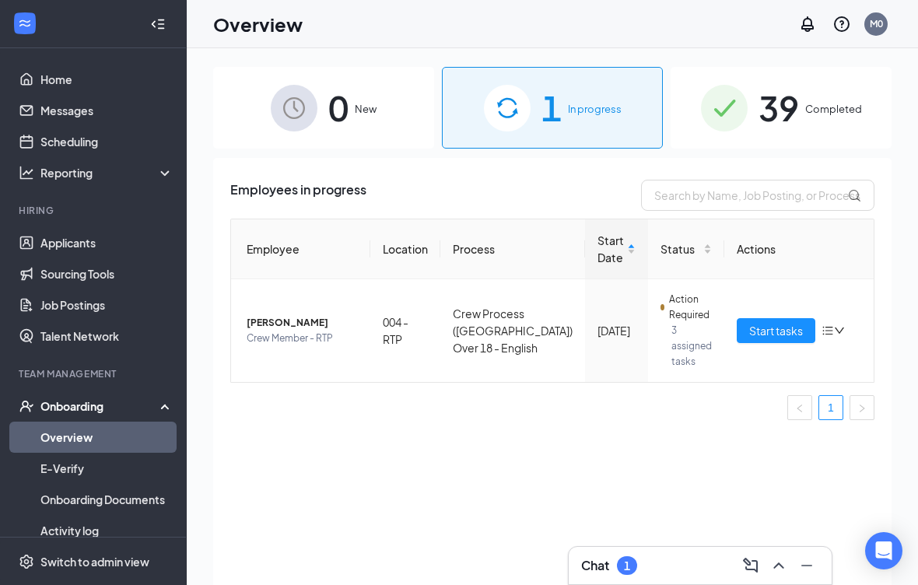
click at [790, 331] on span "Start tasks" at bounding box center [776, 330] width 54 height 17
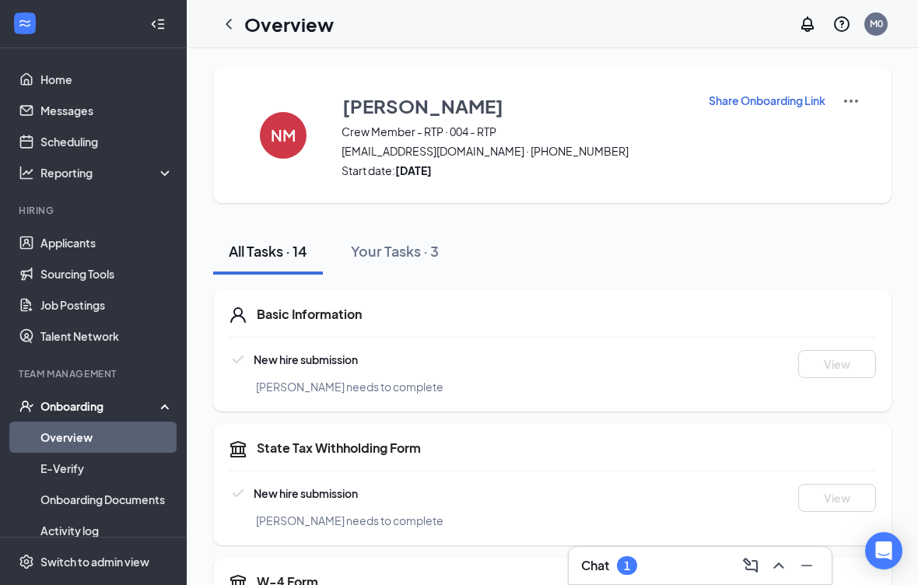
click at [233, 122] on div "NM NORBERT MALAVE Crew Member - RTP · 004 - RTP norbertmalave28@gmail.com · (40…" at bounding box center [552, 135] width 678 height 136
click at [233, 121] on div "NM NORBERT MALAVE Crew Member - RTP · 004 - RTP norbertmalave28@gmail.com · (40…" at bounding box center [552, 135] width 678 height 136
click at [230, 141] on div "NM NORBERT MALAVE Crew Member - RTP · 004 - RTP norbertmalave28@gmail.com · (40…" at bounding box center [552, 135] width 678 height 136
click at [219, 159] on div "NM NORBERT MALAVE Crew Member - RTP · 004 - RTP norbertmalave28@gmail.com · (40…" at bounding box center [552, 135] width 678 height 136
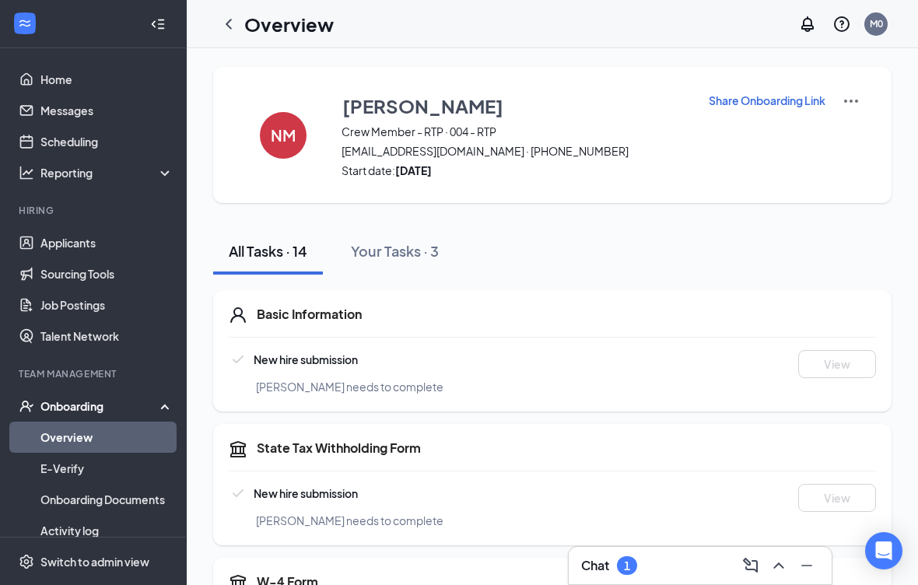
click at [233, 135] on div "NM NORBERT MALAVE Crew Member - RTP · 004 - RTP norbertmalave28@gmail.com · (40…" at bounding box center [552, 135] width 678 height 136
click at [288, 139] on h4 "NM" at bounding box center [283, 135] width 25 height 11
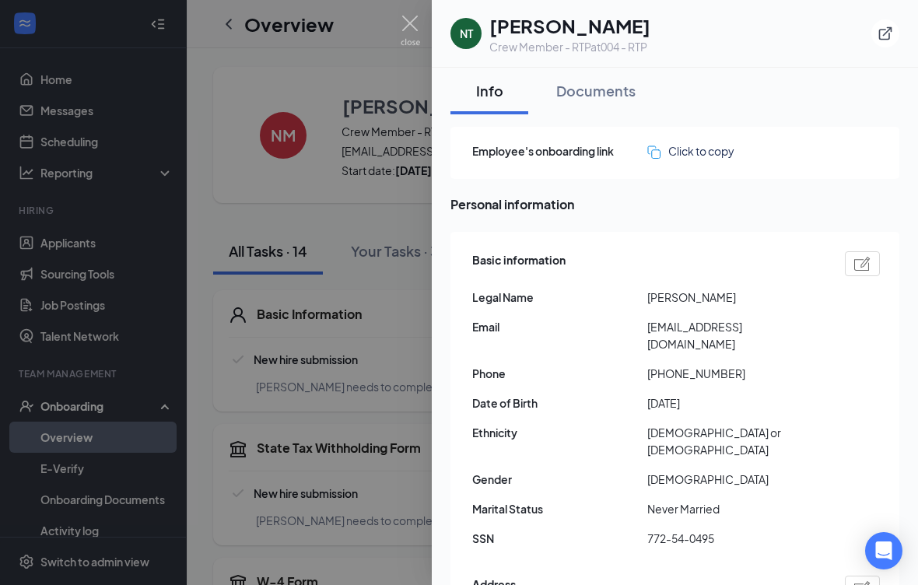
click at [615, 93] on div "Documents" at bounding box center [595, 90] width 79 height 19
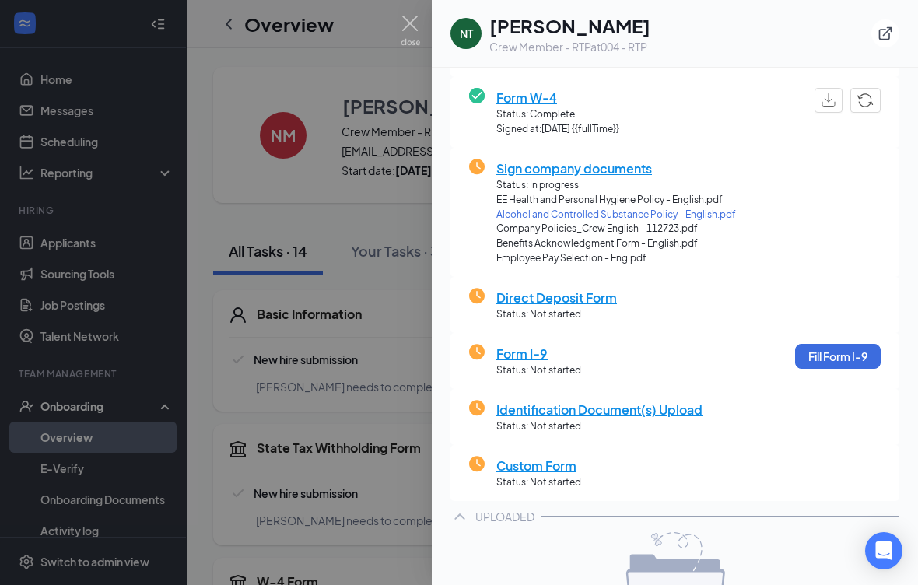
scroll to position [231, 0]
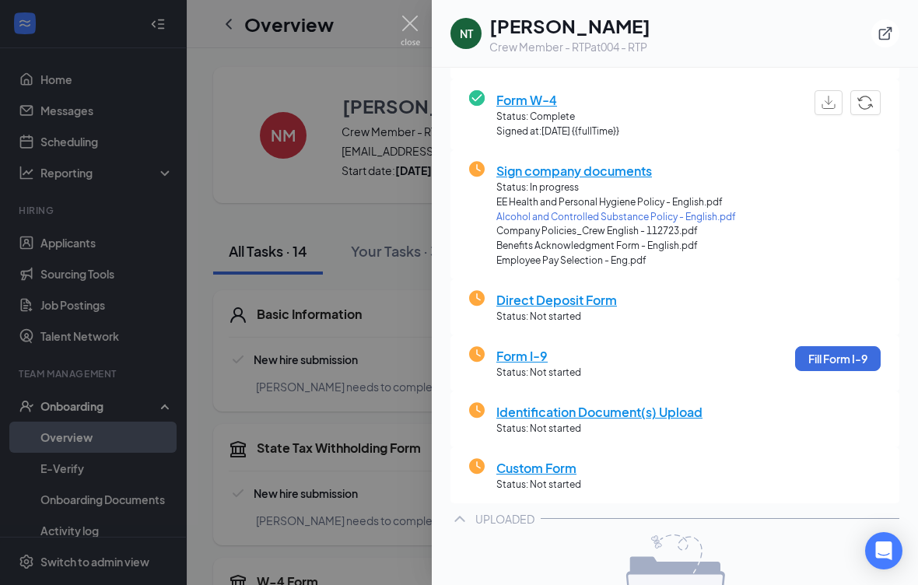
click at [660, 406] on span "Identification Document(s) Upload" at bounding box center [599, 411] width 206 height 19
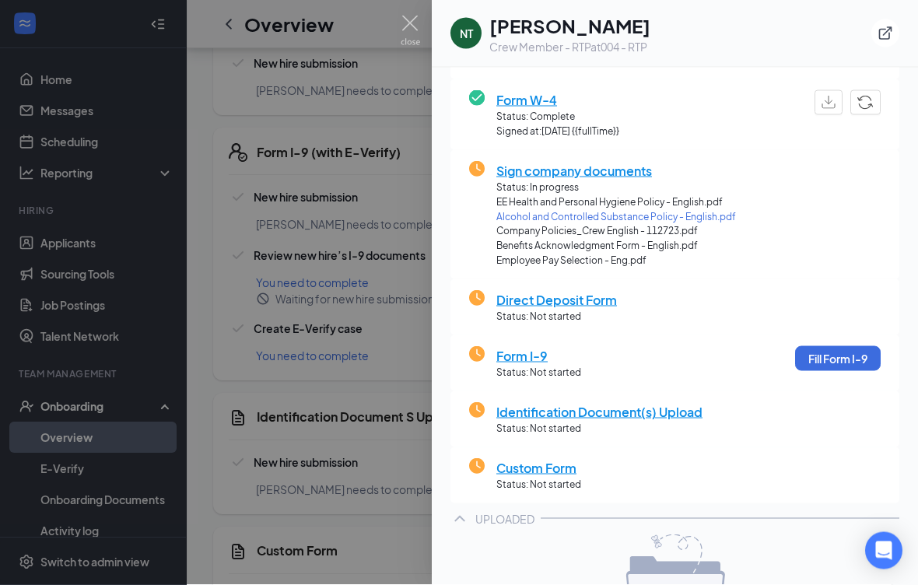
scroll to position [1139, 0]
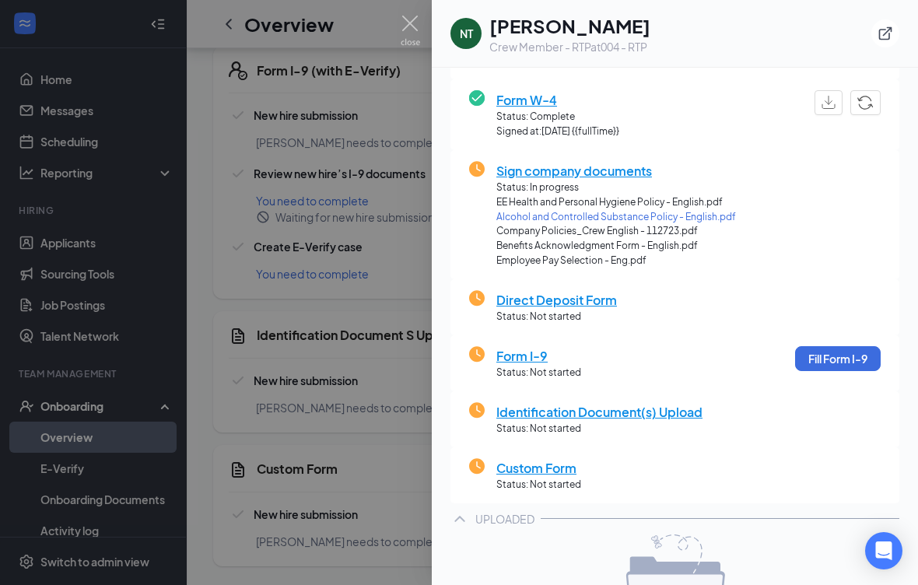
click at [588, 412] on span "Identification Document(s) Upload" at bounding box center [599, 411] width 206 height 19
click at [430, 78] on div at bounding box center [459, 292] width 918 height 585
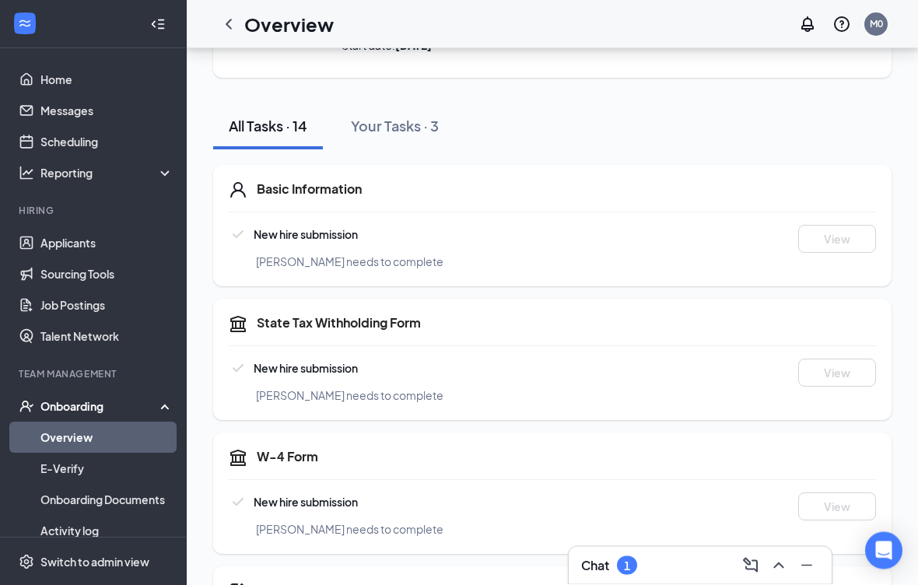
scroll to position [0, 0]
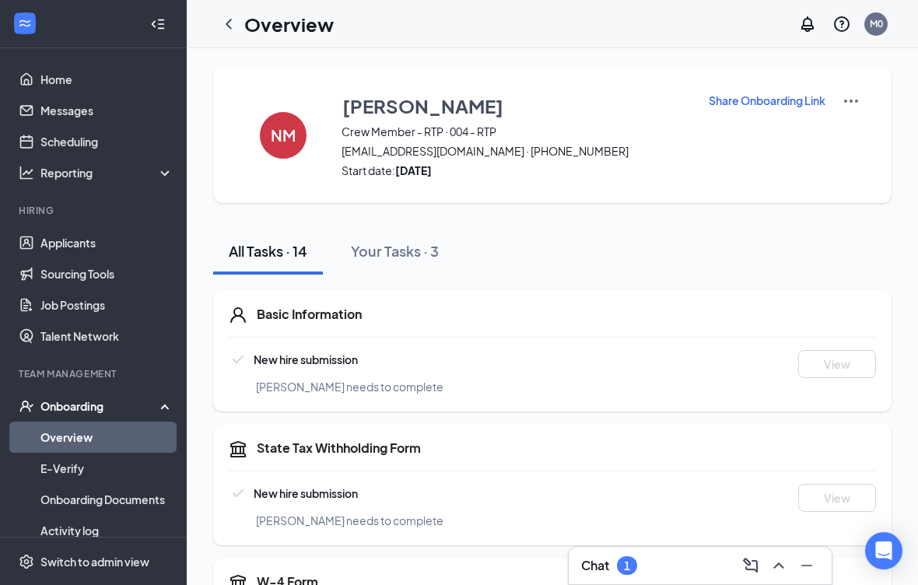
click at [231, 99] on div "NM NORBERT MALAVE Crew Member - RTP · 004 - RTP norbertmalave28@gmail.com · (40…" at bounding box center [552, 135] width 678 height 136
click at [427, 117] on h3 "[PERSON_NAME]" at bounding box center [422, 106] width 161 height 26
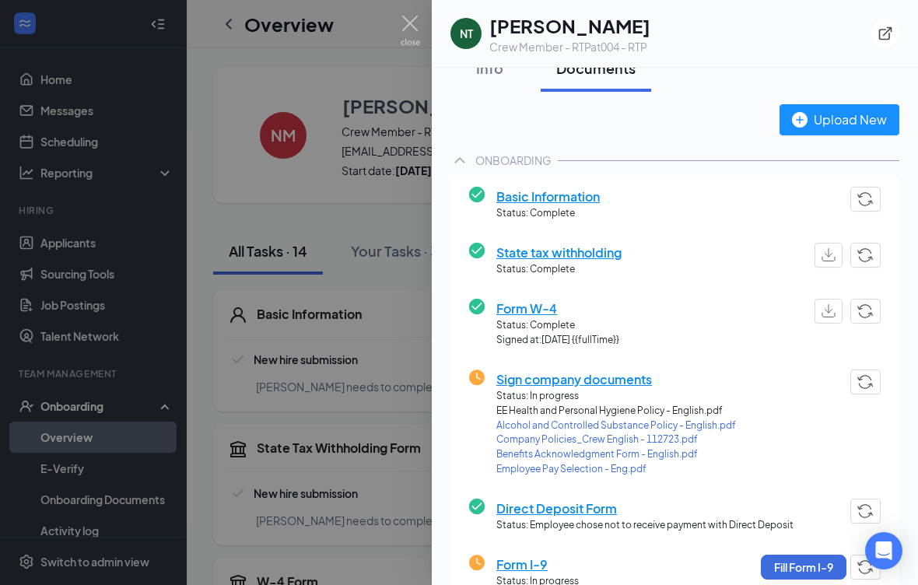
scroll to position [17, 0]
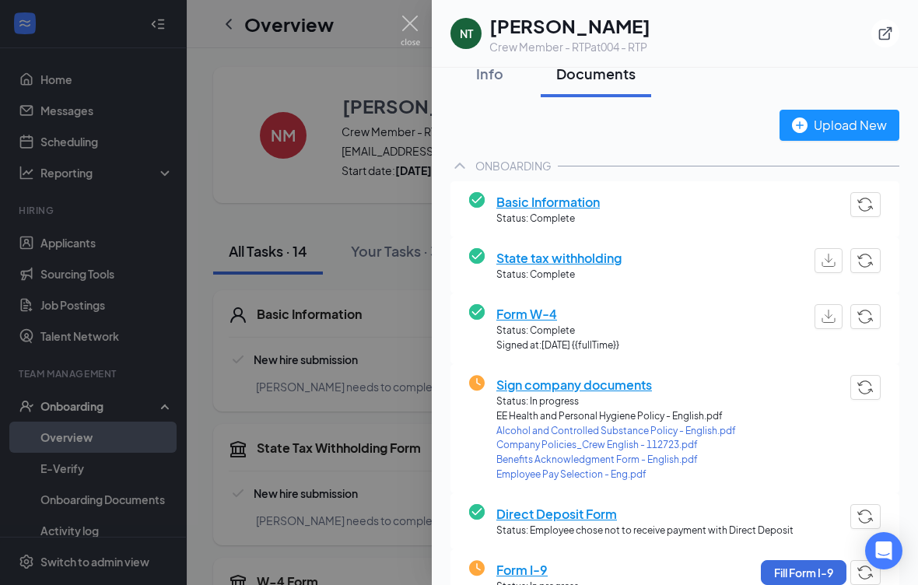
click at [655, 389] on span "Sign company documents" at bounding box center [616, 384] width 240 height 19
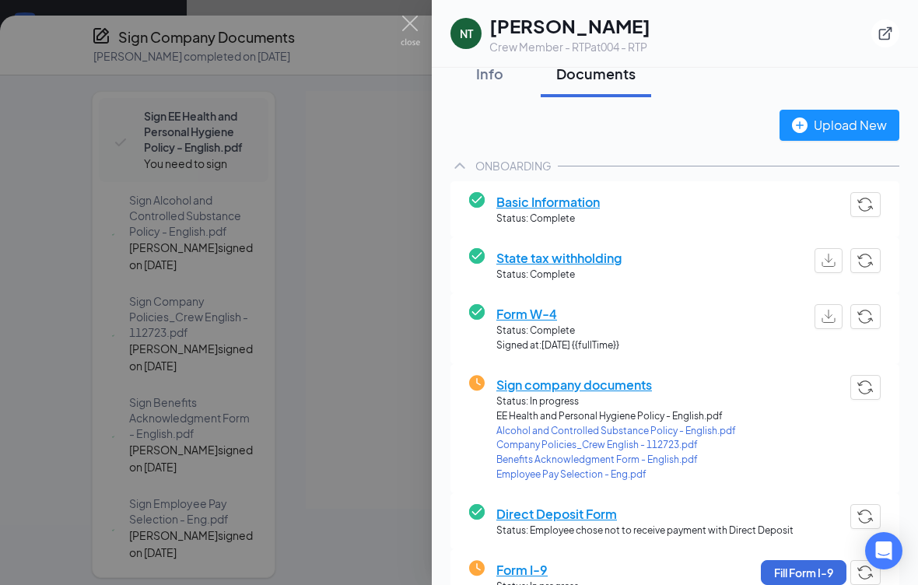
click at [194, 170] on div at bounding box center [459, 292] width 918 height 585
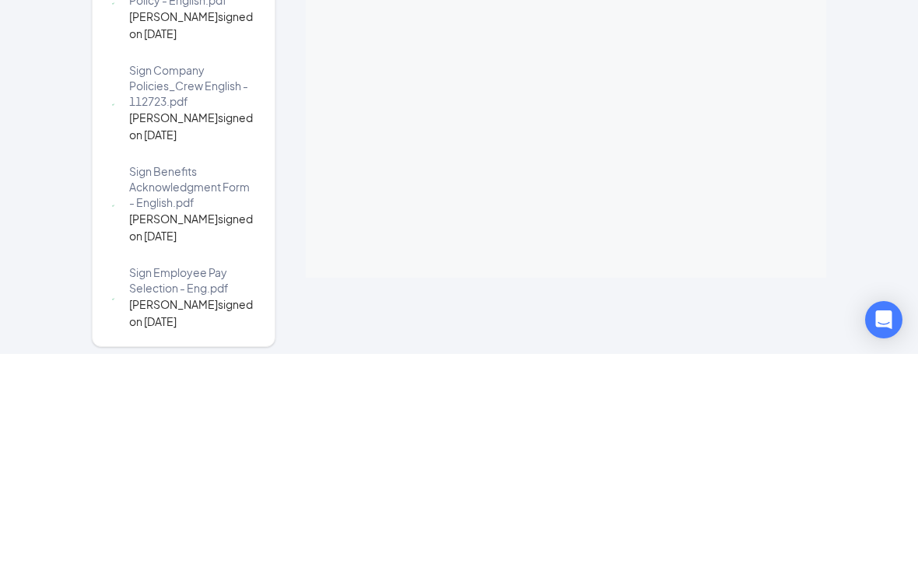
scroll to position [462, 0]
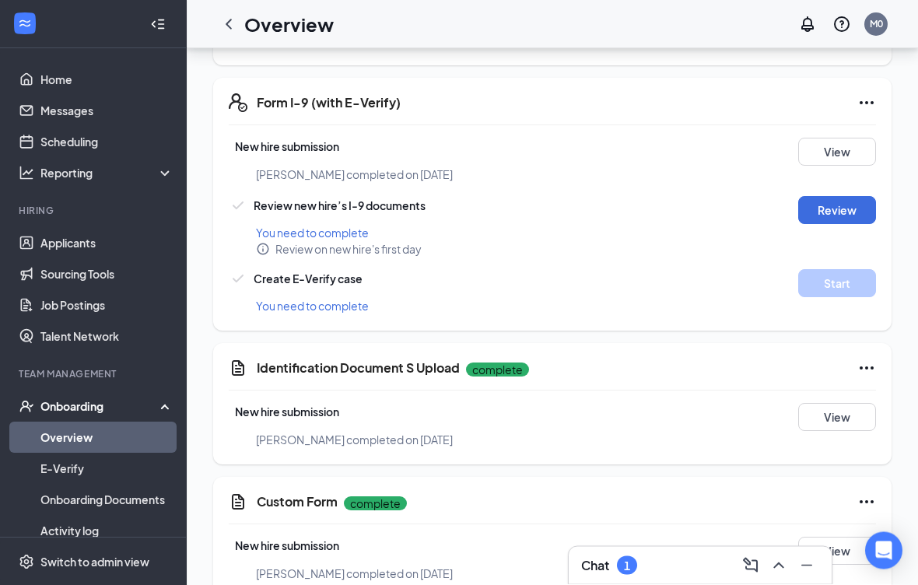
scroll to position [1146, 0]
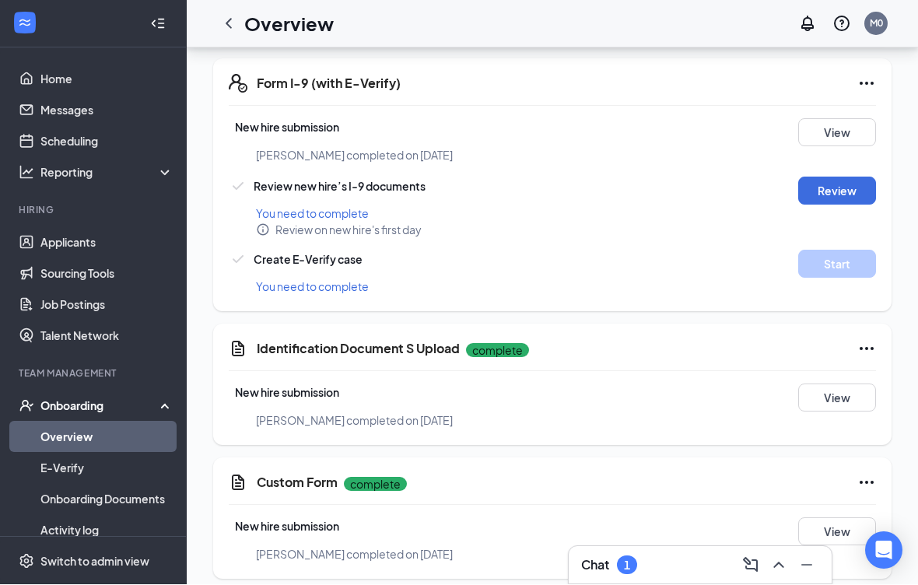
click at [678, 7] on div "Overview M0" at bounding box center [552, 24] width 731 height 48
click at [667, 2] on div "Overview M0" at bounding box center [552, 24] width 731 height 48
